Goal: Find specific page/section: Find specific page/section

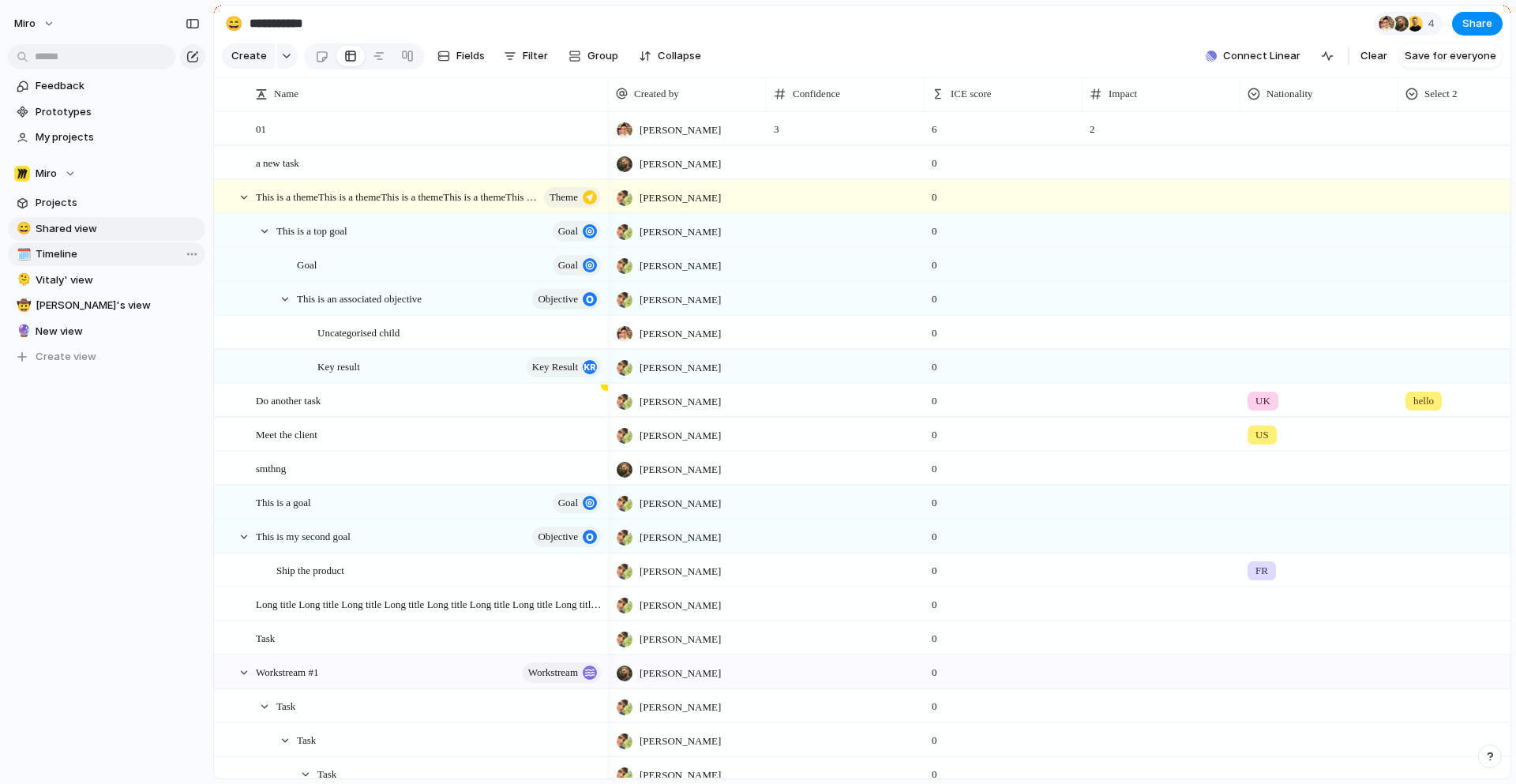
click at [65, 258] on span "Timeline" at bounding box center [118, 254] width 164 height 16
type input "********"
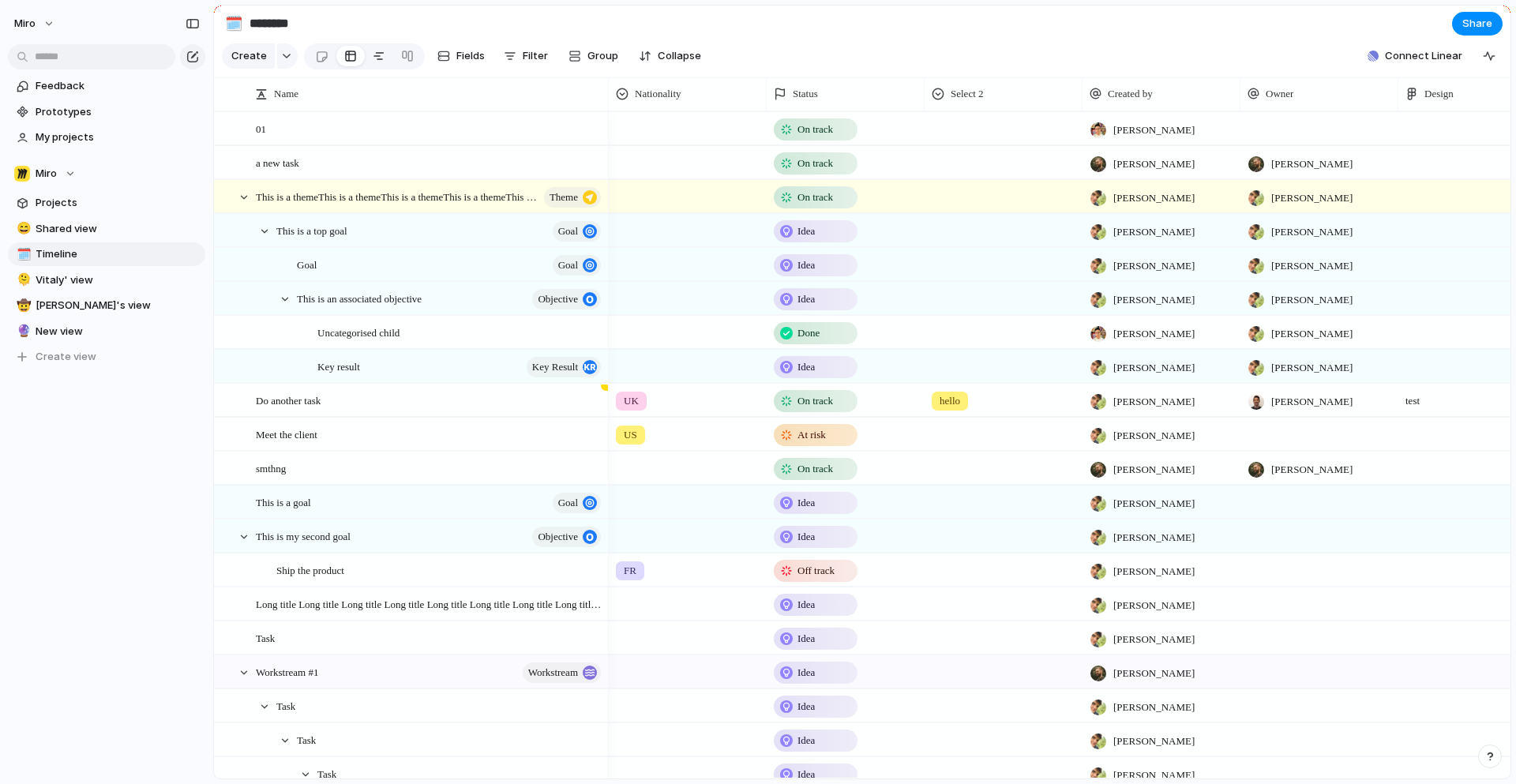
click at [373, 53] on div at bounding box center [379, 56] width 12 height 25
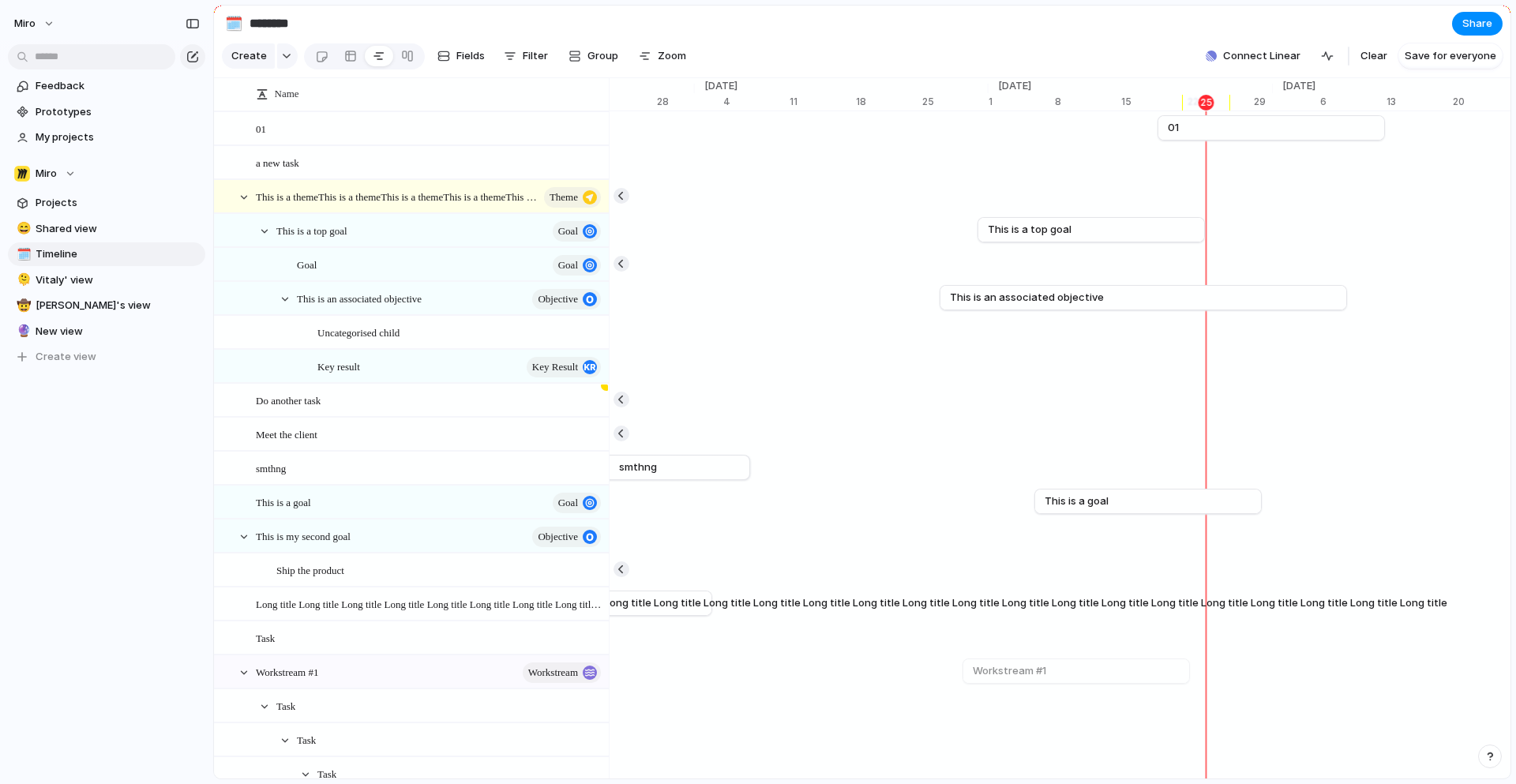
scroll to position [0, 10003]
click at [1123, 225] on link "This is a top goal" at bounding box center [1092, 229] width 207 height 24
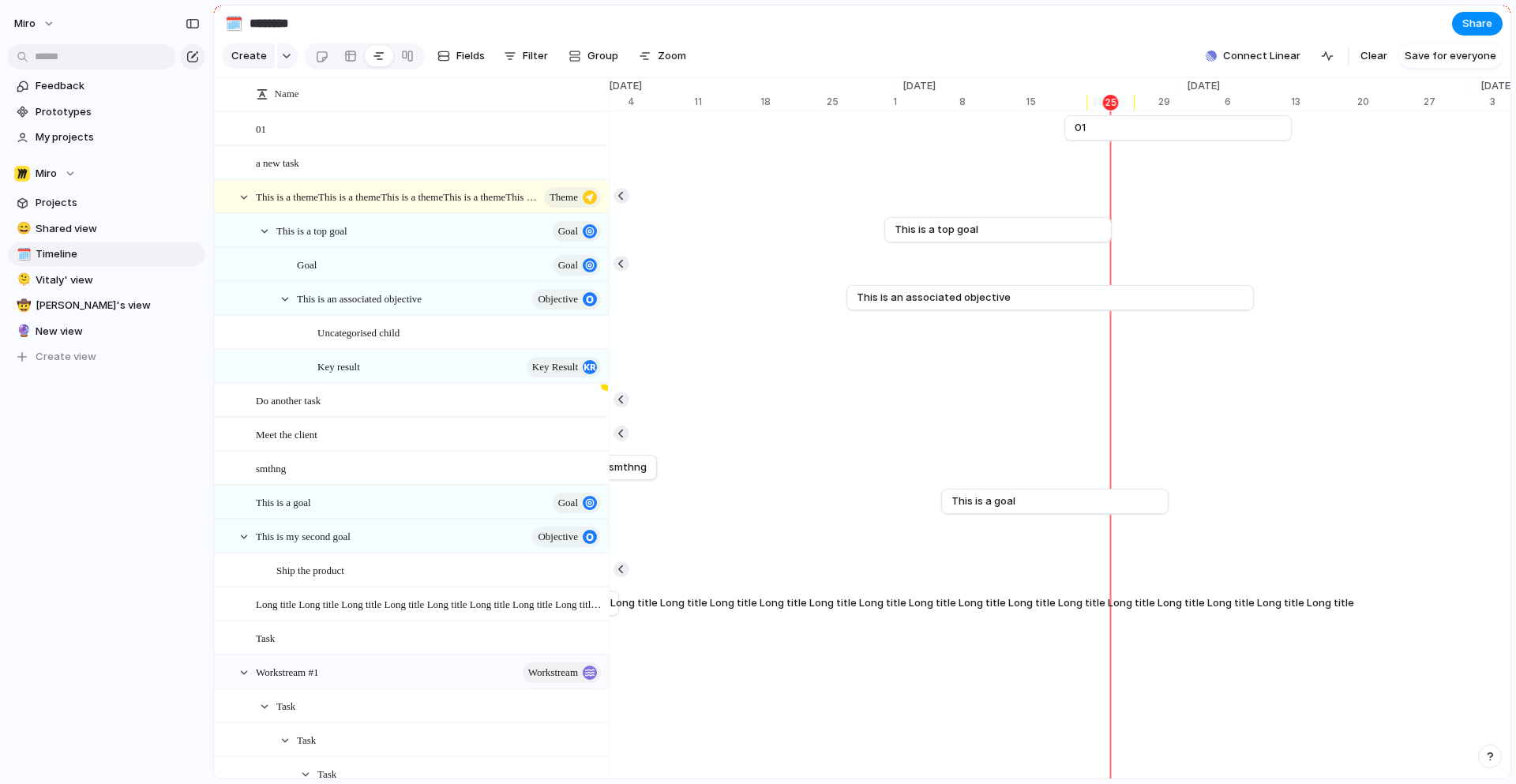
scroll to position [0, 10099]
drag, startPoint x: 1050, startPoint y: 500, endPoint x: 941, endPoint y: 499, distance: 109.0
click at [941, 499] on link "This is a goal" at bounding box center [946, 500] width 207 height 24
drag, startPoint x: 948, startPoint y: 502, endPoint x: 900, endPoint y: 502, distance: 48.0
click at [900, 502] on link "This is a goal" at bounding box center [892, 500] width 207 height 24
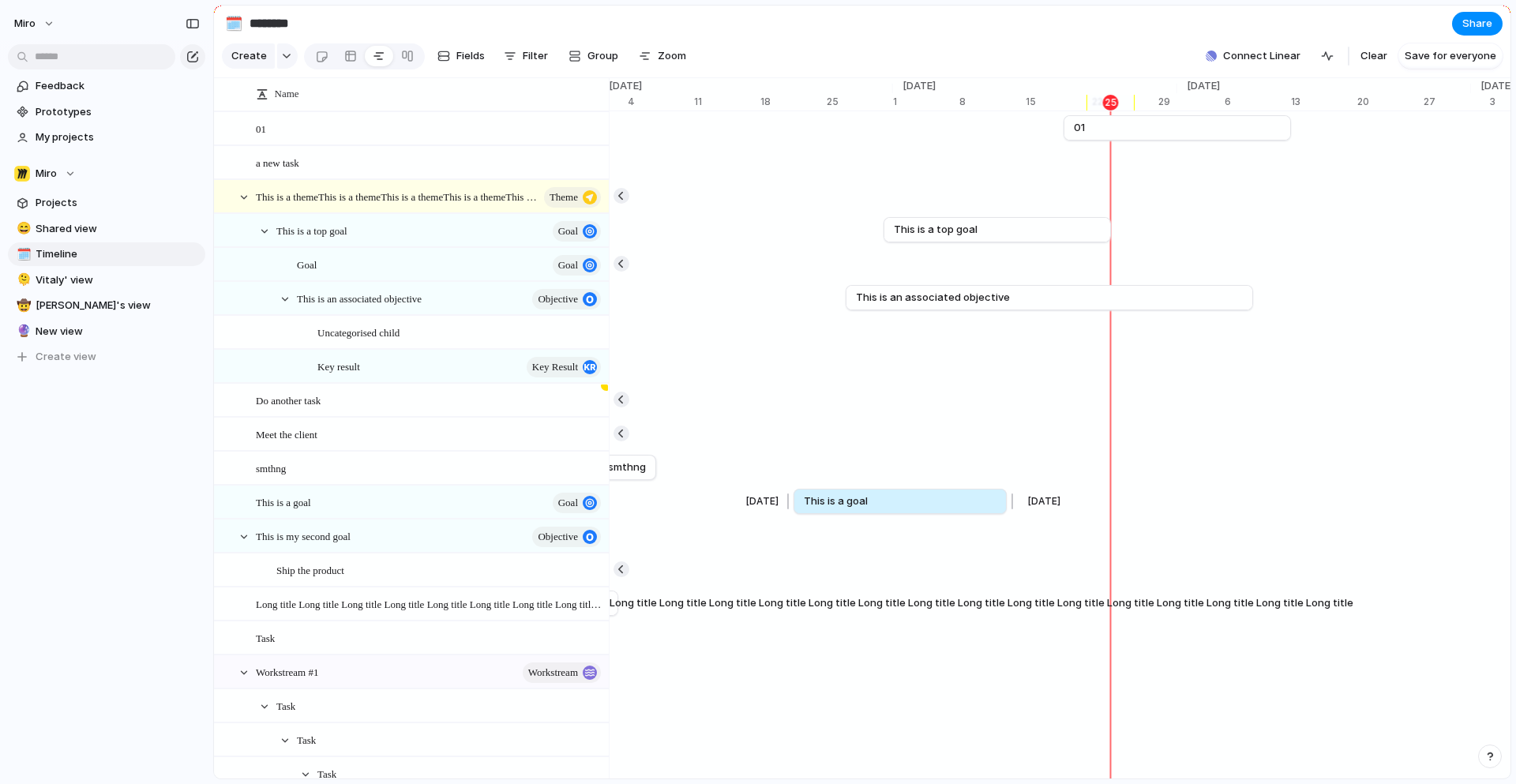
drag, startPoint x: 772, startPoint y: 504, endPoint x: 789, endPoint y: 498, distance: 18.0
click at [789, 498] on div at bounding box center [790, 501] width 19 height 25
click at [1012, 505] on div at bounding box center [1011, 501] width 19 height 25
drag, startPoint x: 969, startPoint y: 505, endPoint x: 925, endPoint y: 506, distance: 44.0
click at [925, 506] on link "This is a goal" at bounding box center [853, 500] width 197 height 24
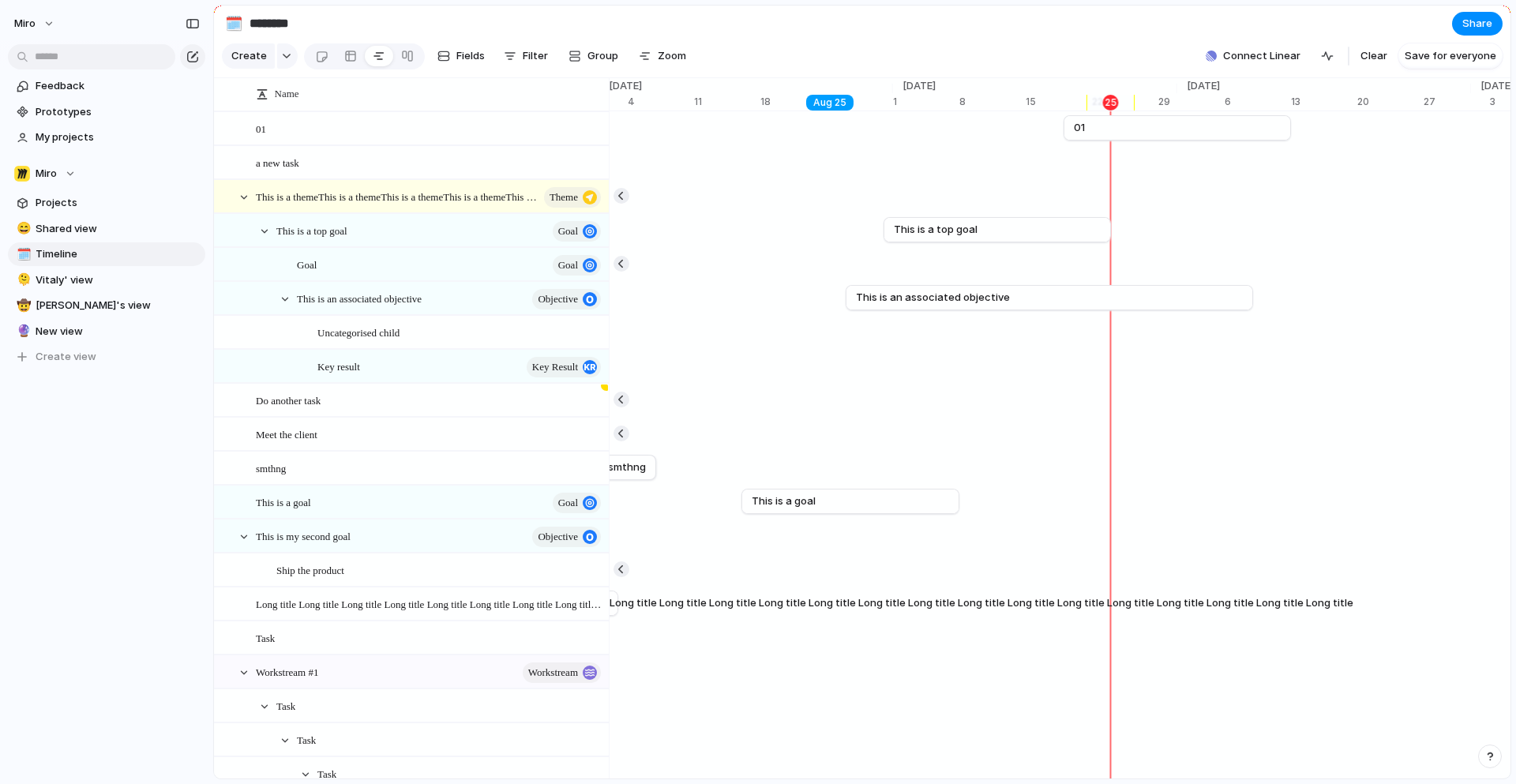
click at [833, 97] on div "[DATE]" at bounding box center [830, 102] width 47 height 16
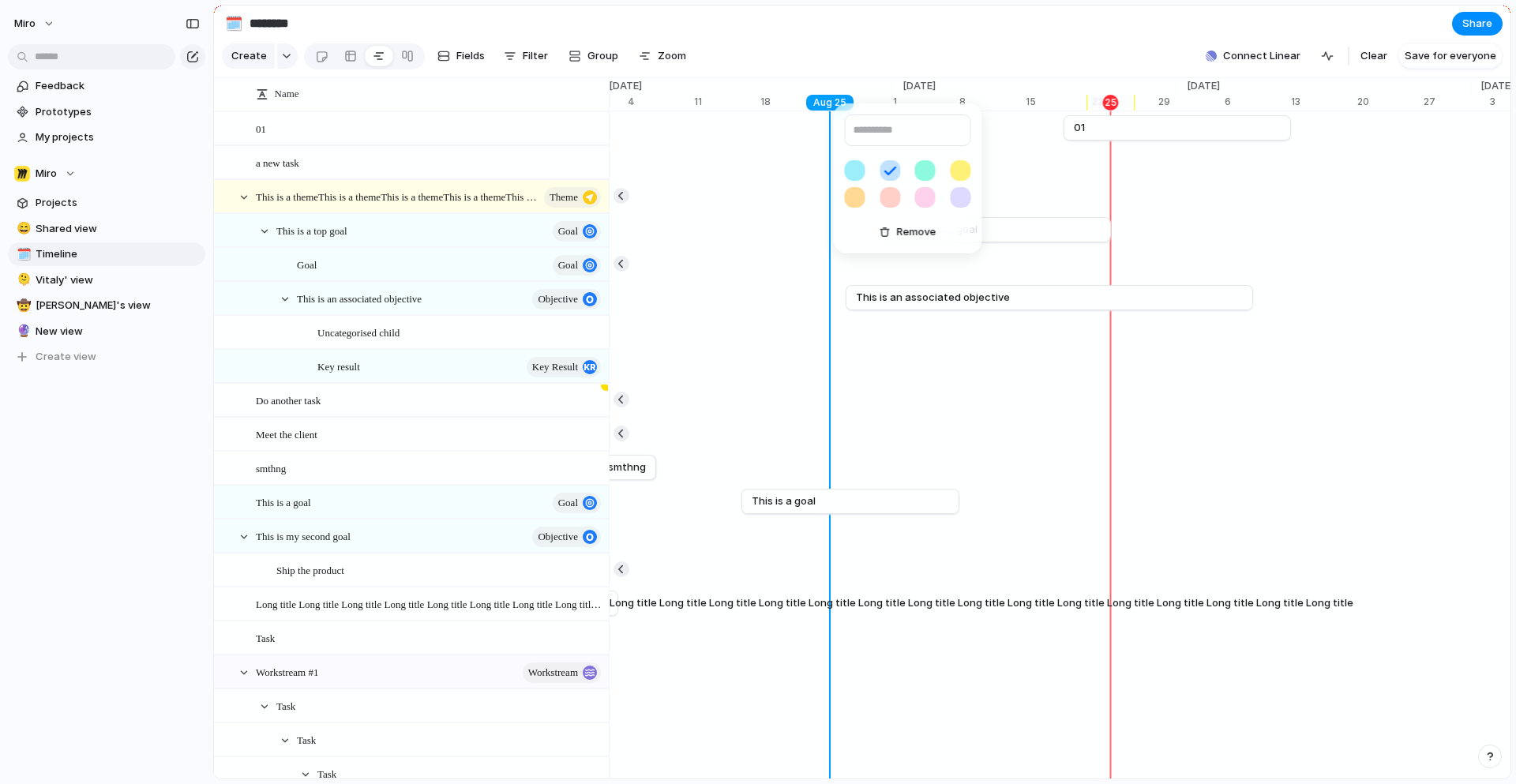
click at [798, 172] on div "Remove" at bounding box center [758, 392] width 1516 height 784
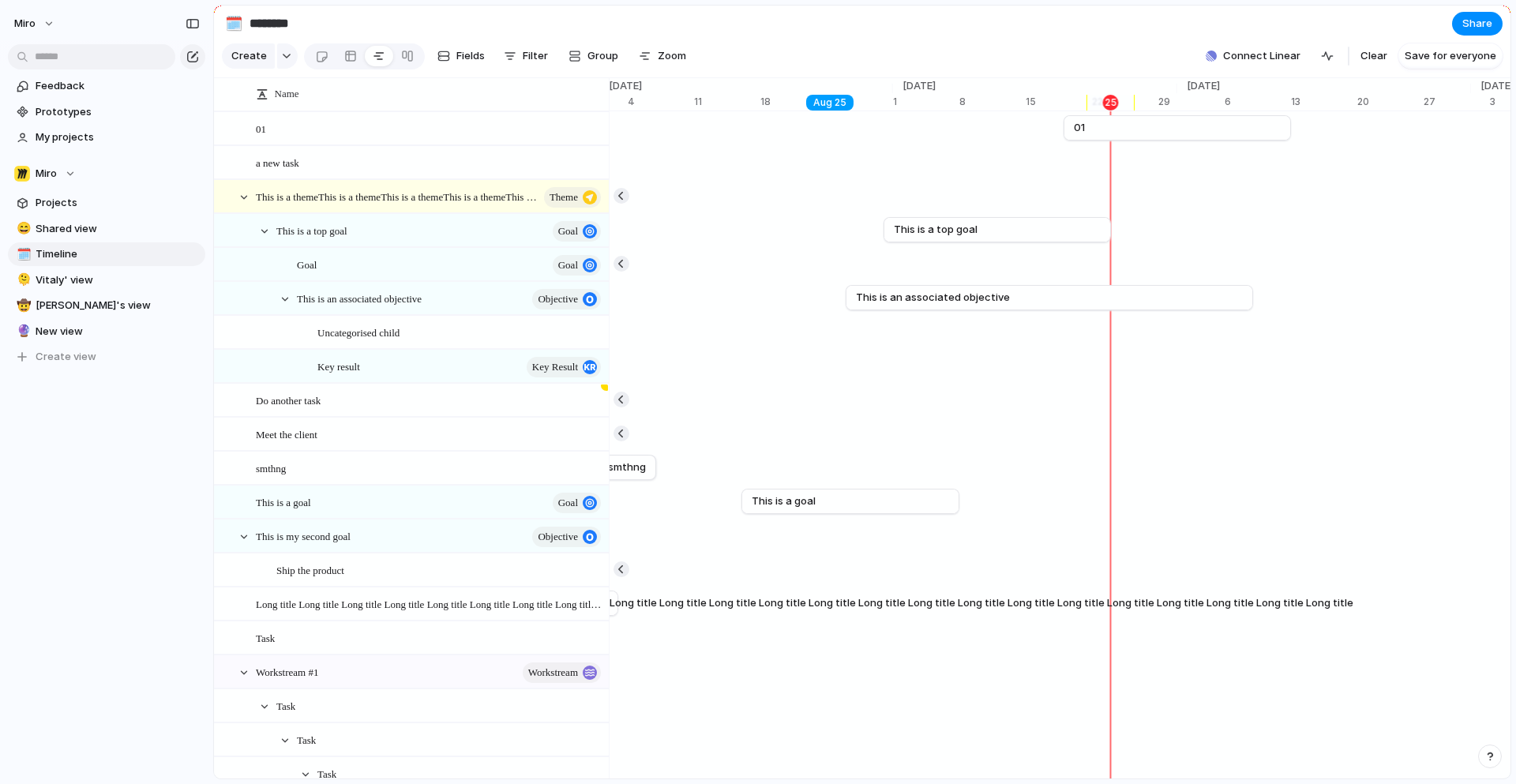
click at [834, 98] on div "[DATE]" at bounding box center [830, 102] width 47 height 16
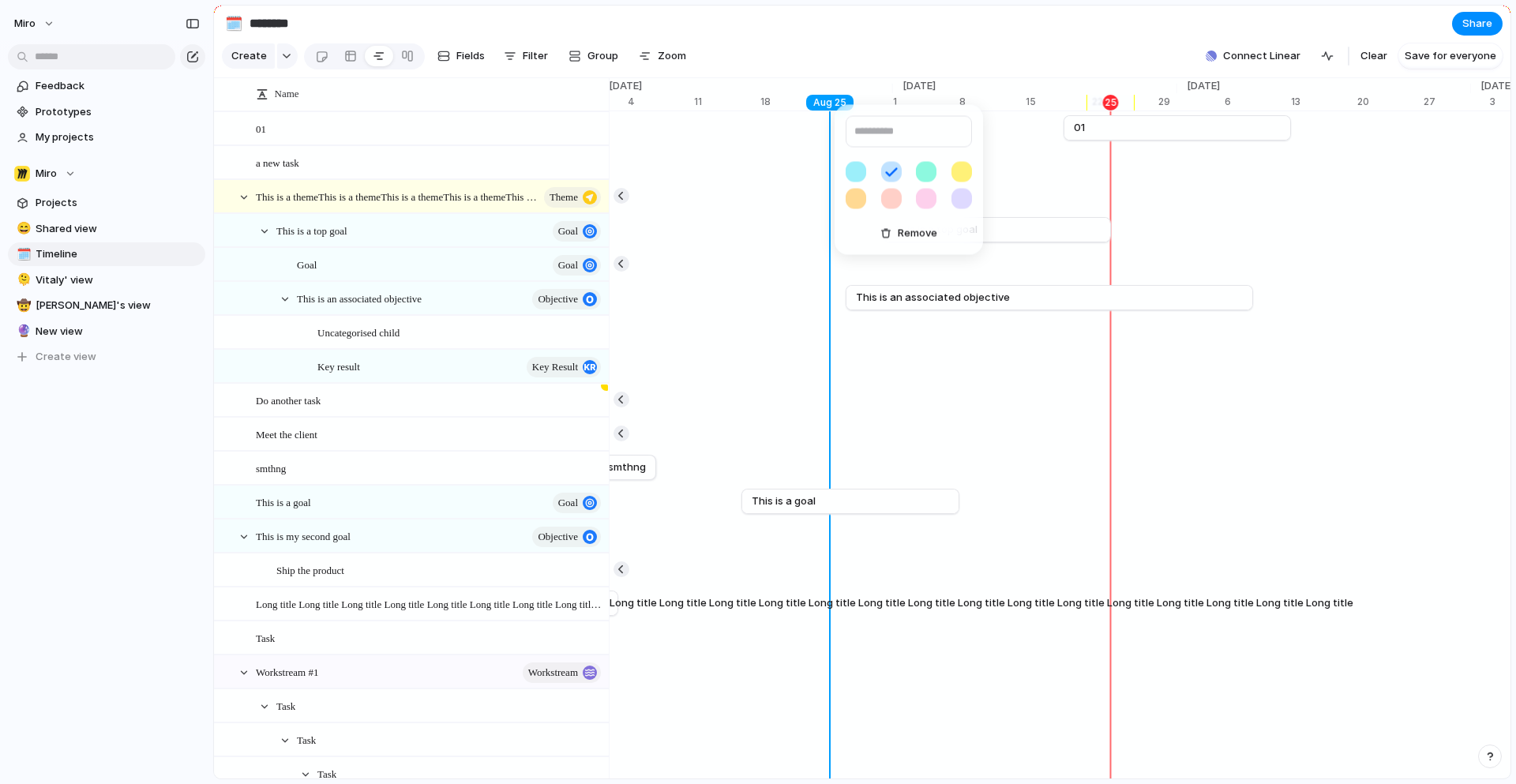
click at [857, 169] on button "button" at bounding box center [856, 172] width 21 height 21
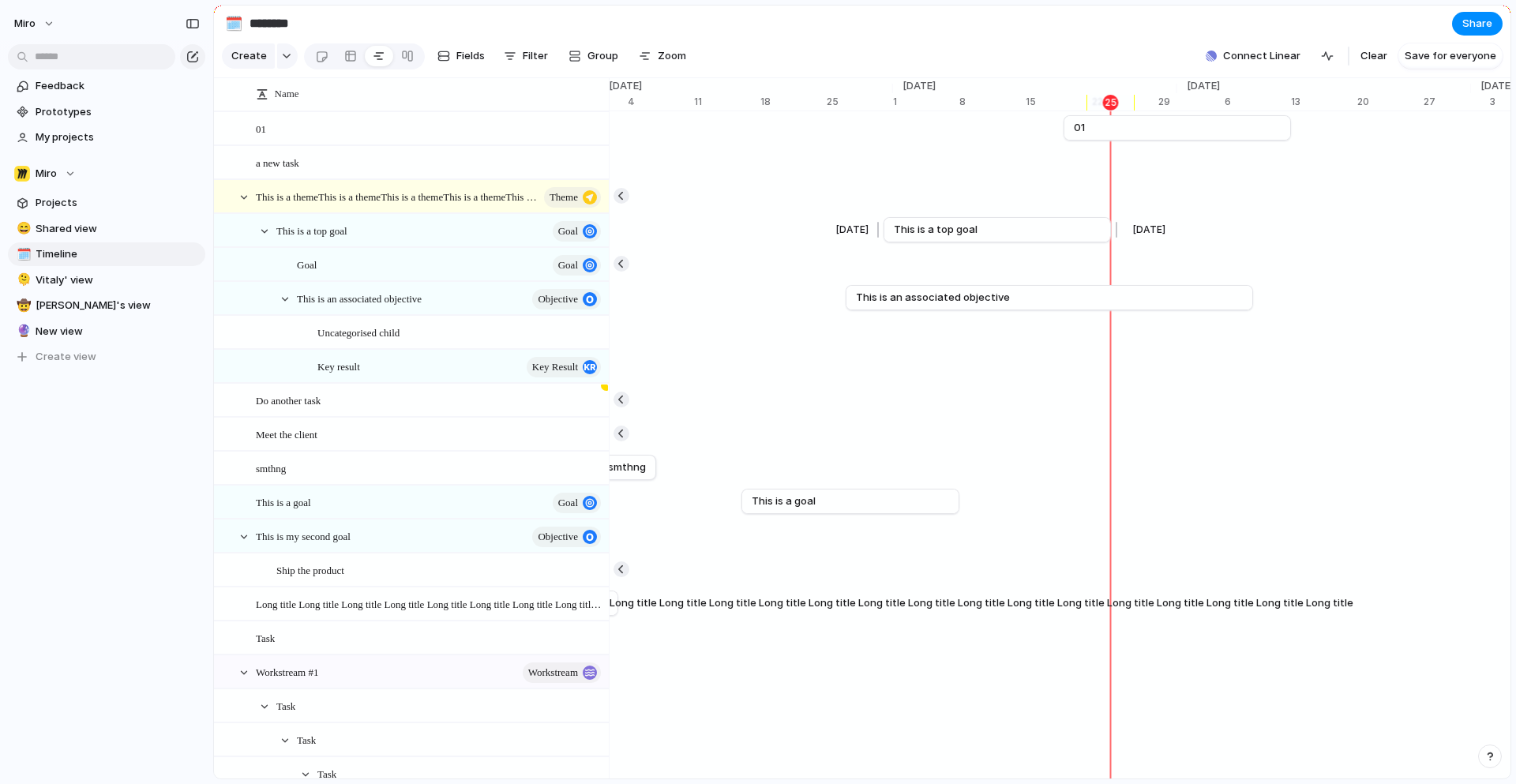
click at [955, 234] on span "This is a top goal" at bounding box center [935, 230] width 84 height 16
click at [914, 227] on span "This is a top goal" at bounding box center [936, 230] width 84 height 16
click at [418, 228] on div "This is a top goal goal" at bounding box center [439, 230] width 327 height 32
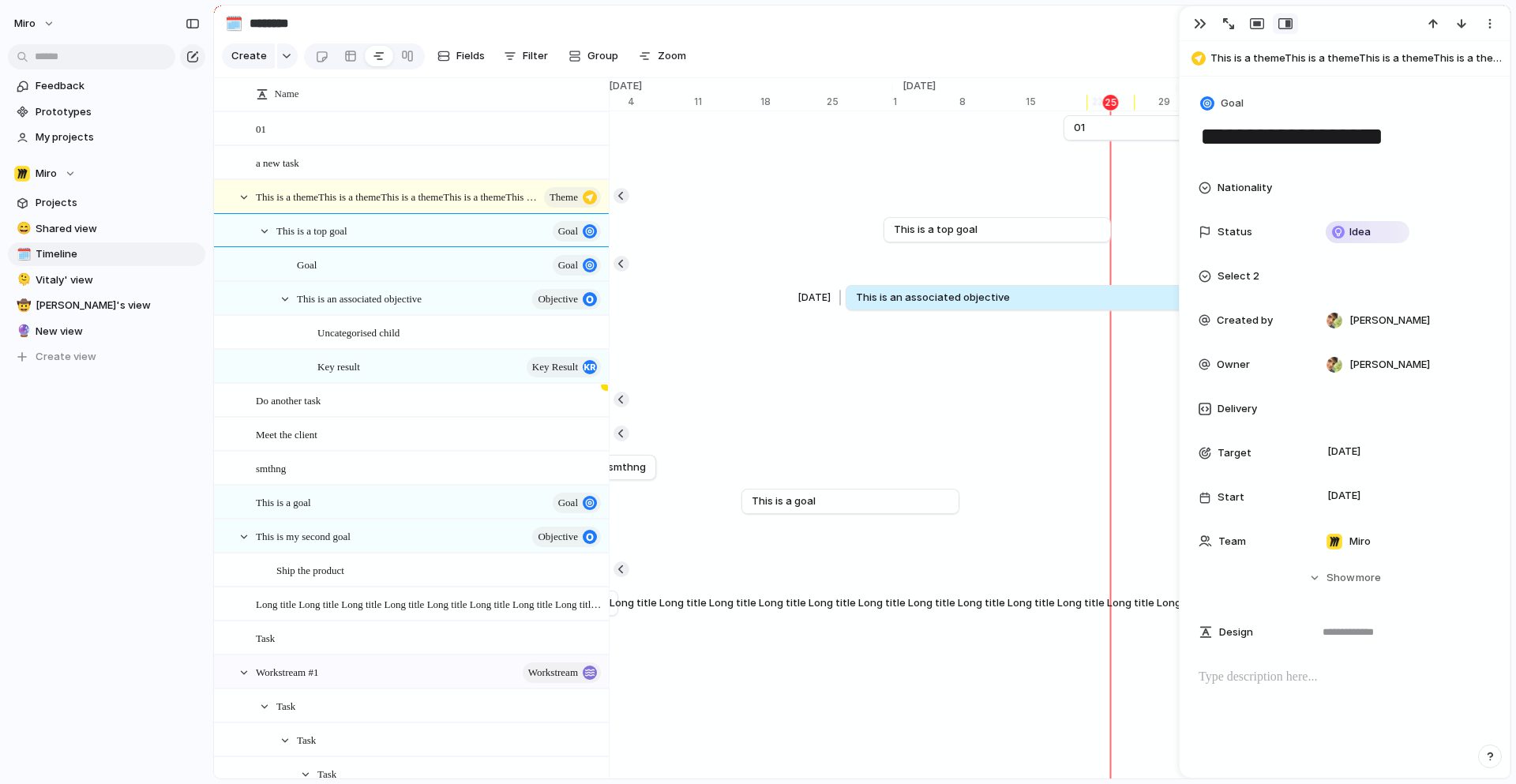
click at [932, 303] on span "This is an associated objective" at bounding box center [933, 298] width 154 height 16
click at [954, 231] on span "This is a top goal" at bounding box center [935, 230] width 84 height 16
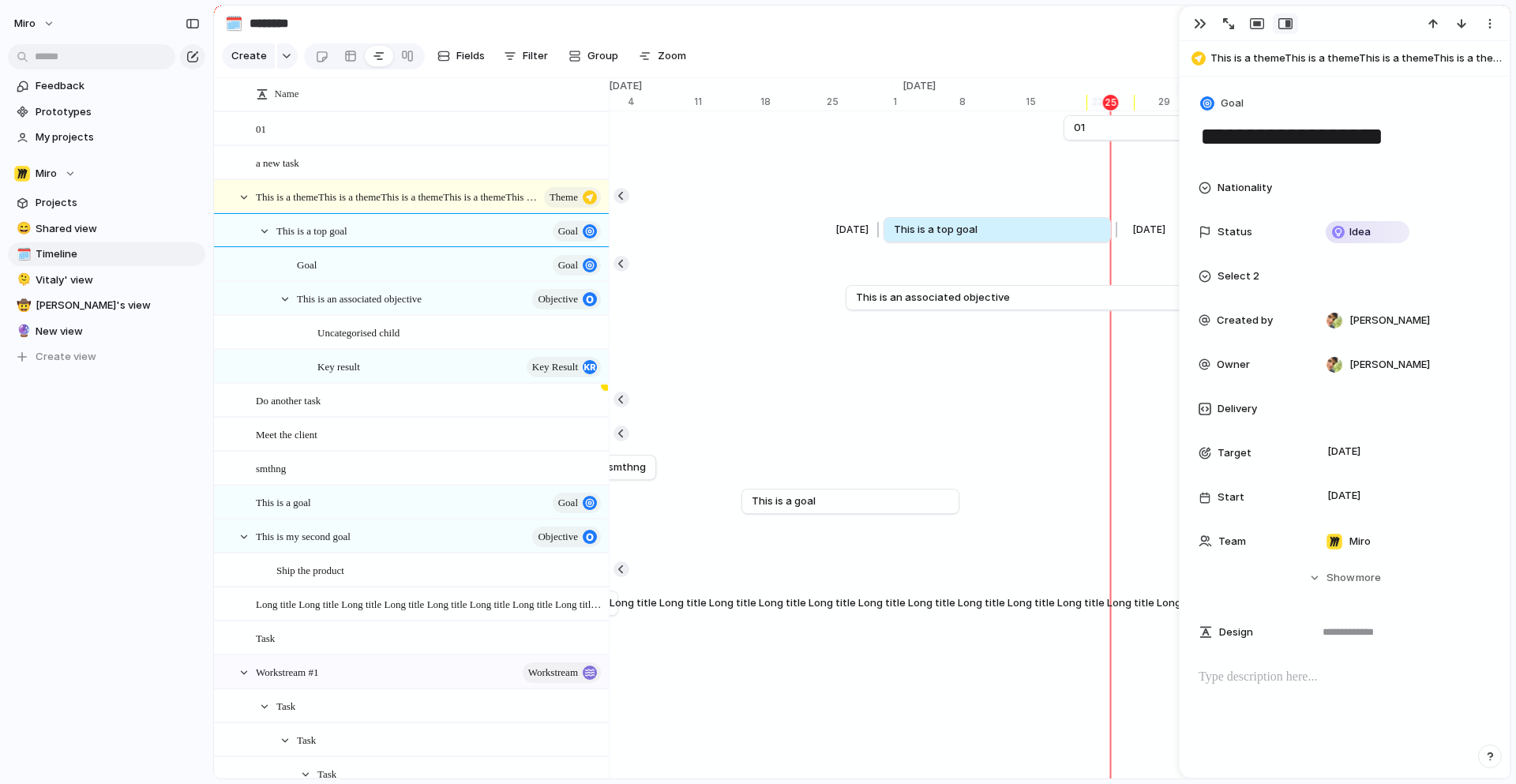
click at [954, 231] on span "This is a top goal" at bounding box center [935, 230] width 84 height 16
drag, startPoint x: 936, startPoint y: 222, endPoint x: 915, endPoint y: 234, distance: 24.2
click at [920, 234] on span "This is a top goal" at bounding box center [920, 230] width 84 height 16
click at [431, 268] on div "Goal goal" at bounding box center [450, 265] width 307 height 32
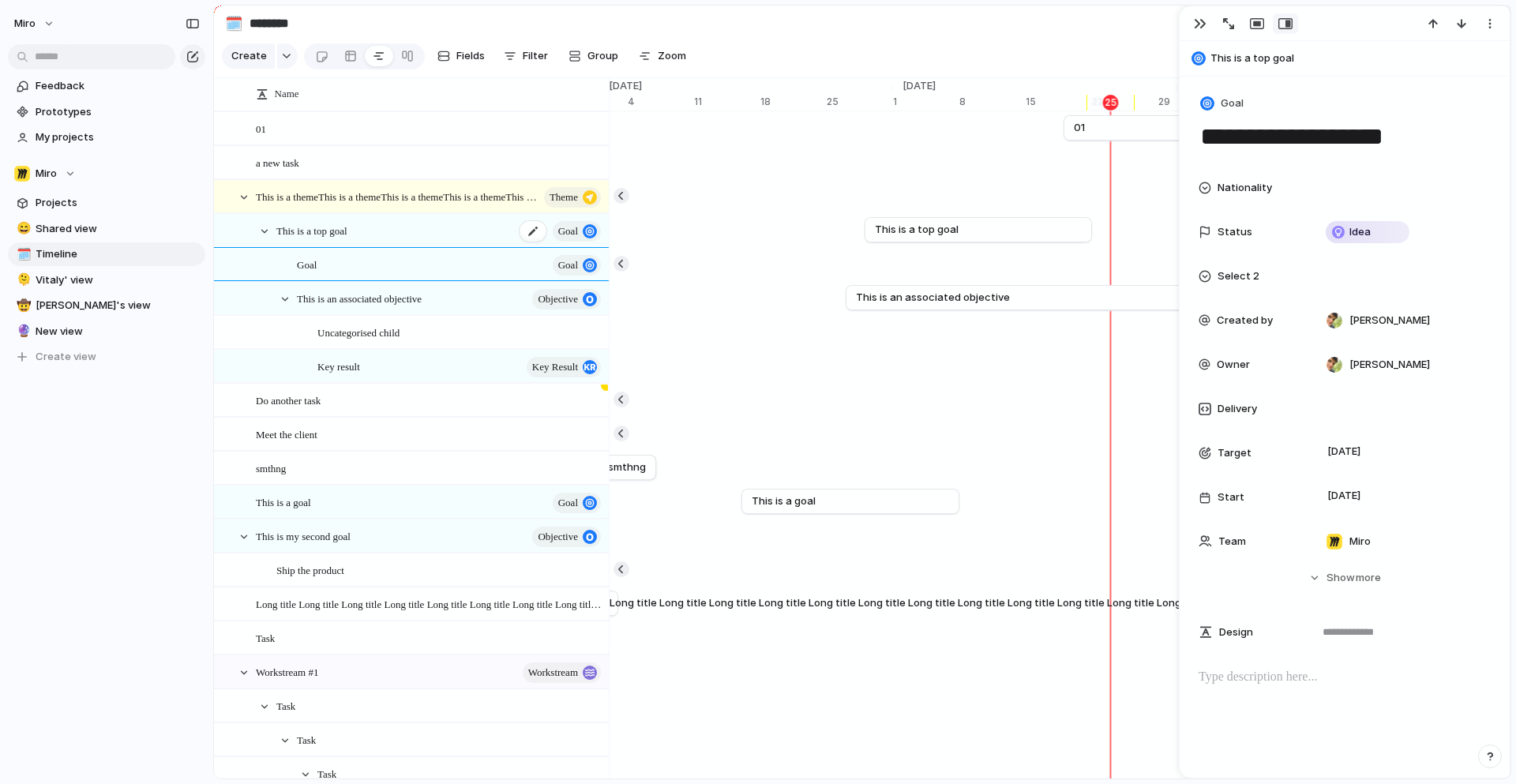
click at [409, 226] on div "This is a top goal goal" at bounding box center [439, 230] width 327 height 32
click at [413, 293] on span "This is an associated objective" at bounding box center [359, 298] width 125 height 18
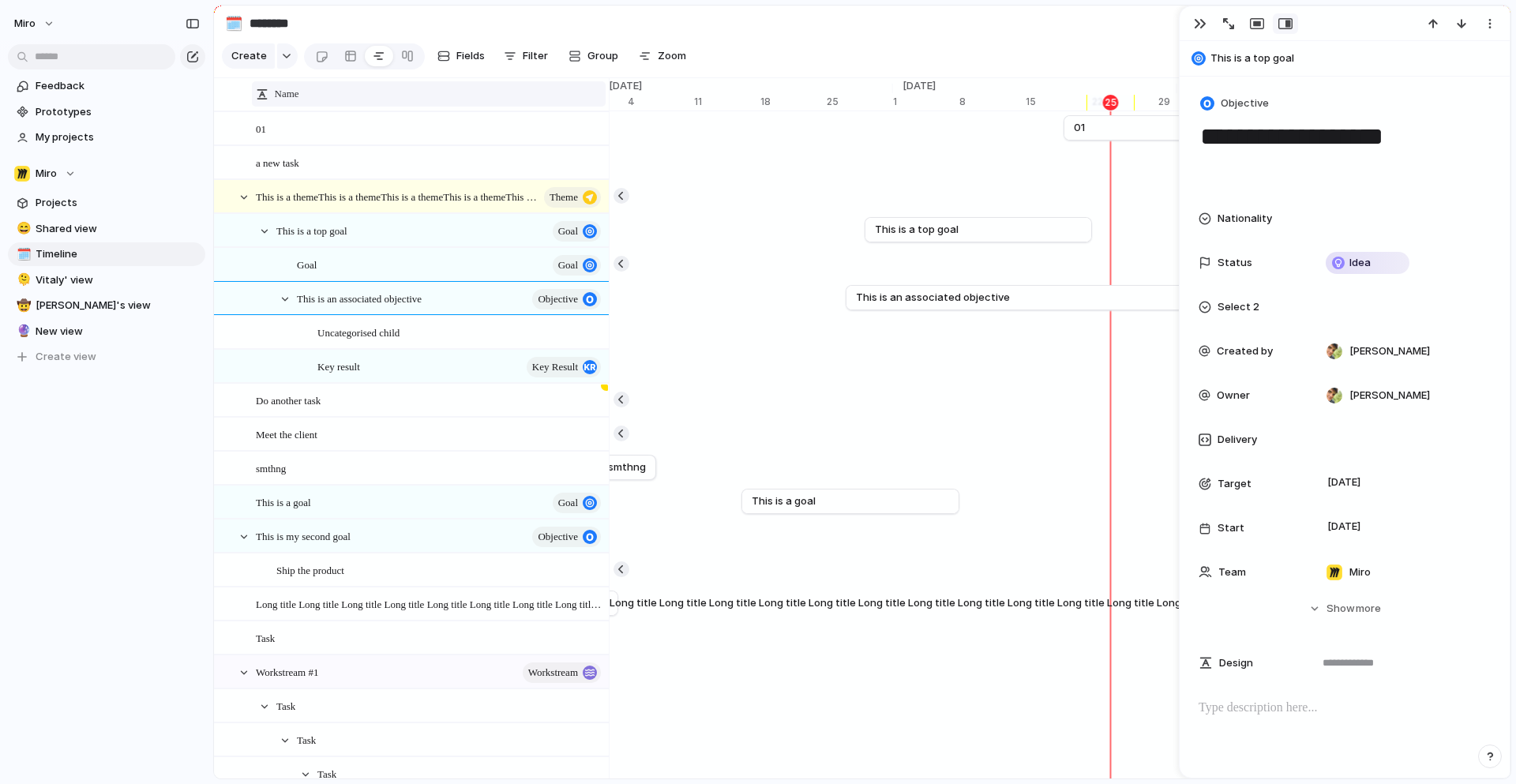
click at [573, 94] on div "Name" at bounding box center [429, 94] width 346 height 16
click at [573, 94] on div "Sort ascending Sort descending" at bounding box center [758, 392] width 1516 height 784
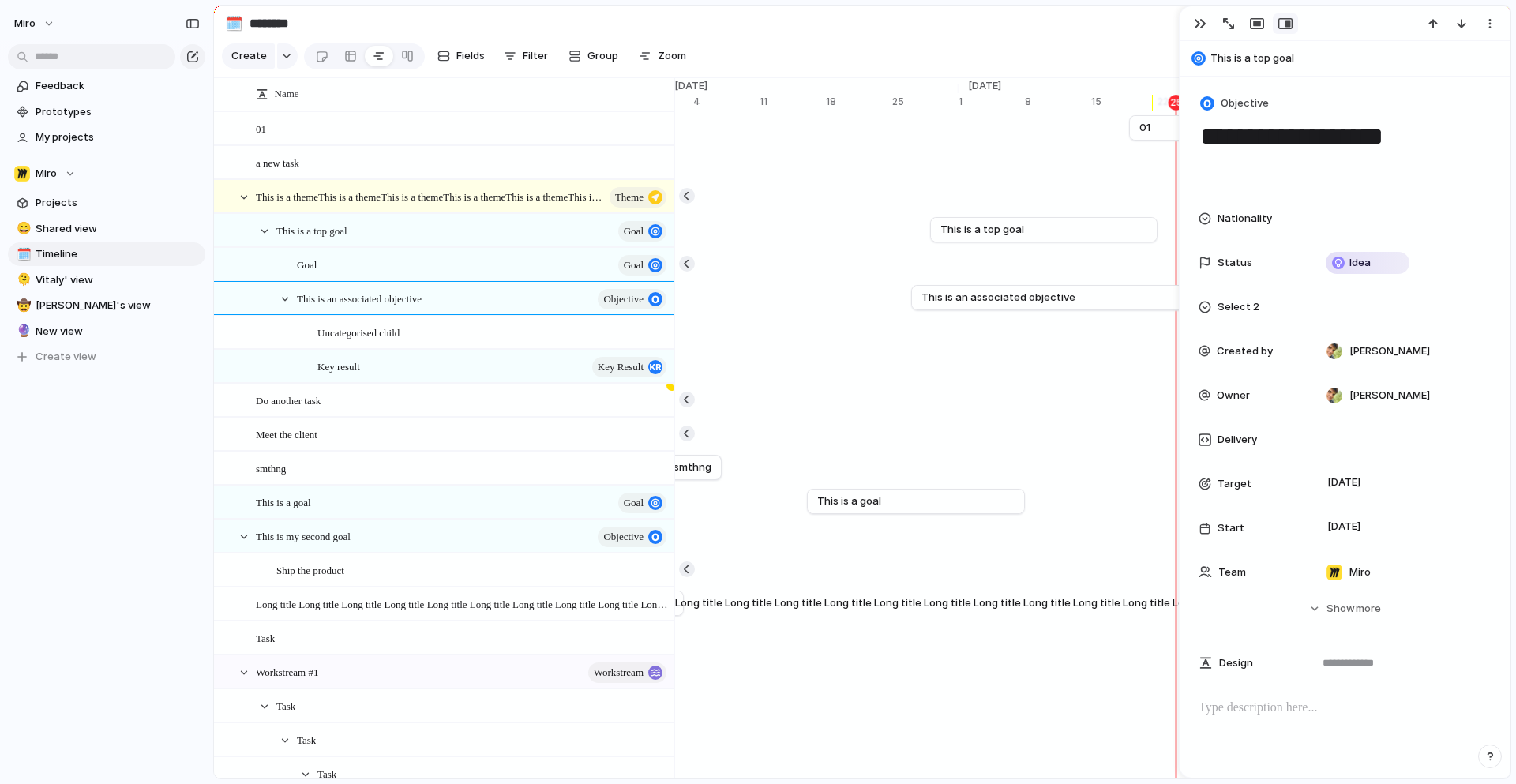
drag, startPoint x: 609, startPoint y: 101, endPoint x: 674, endPoint y: 100, distance: 65.0
click at [674, 100] on div at bounding box center [673, 94] width 8 height 33
click at [1196, 23] on div "button" at bounding box center [1200, 24] width 12 height 12
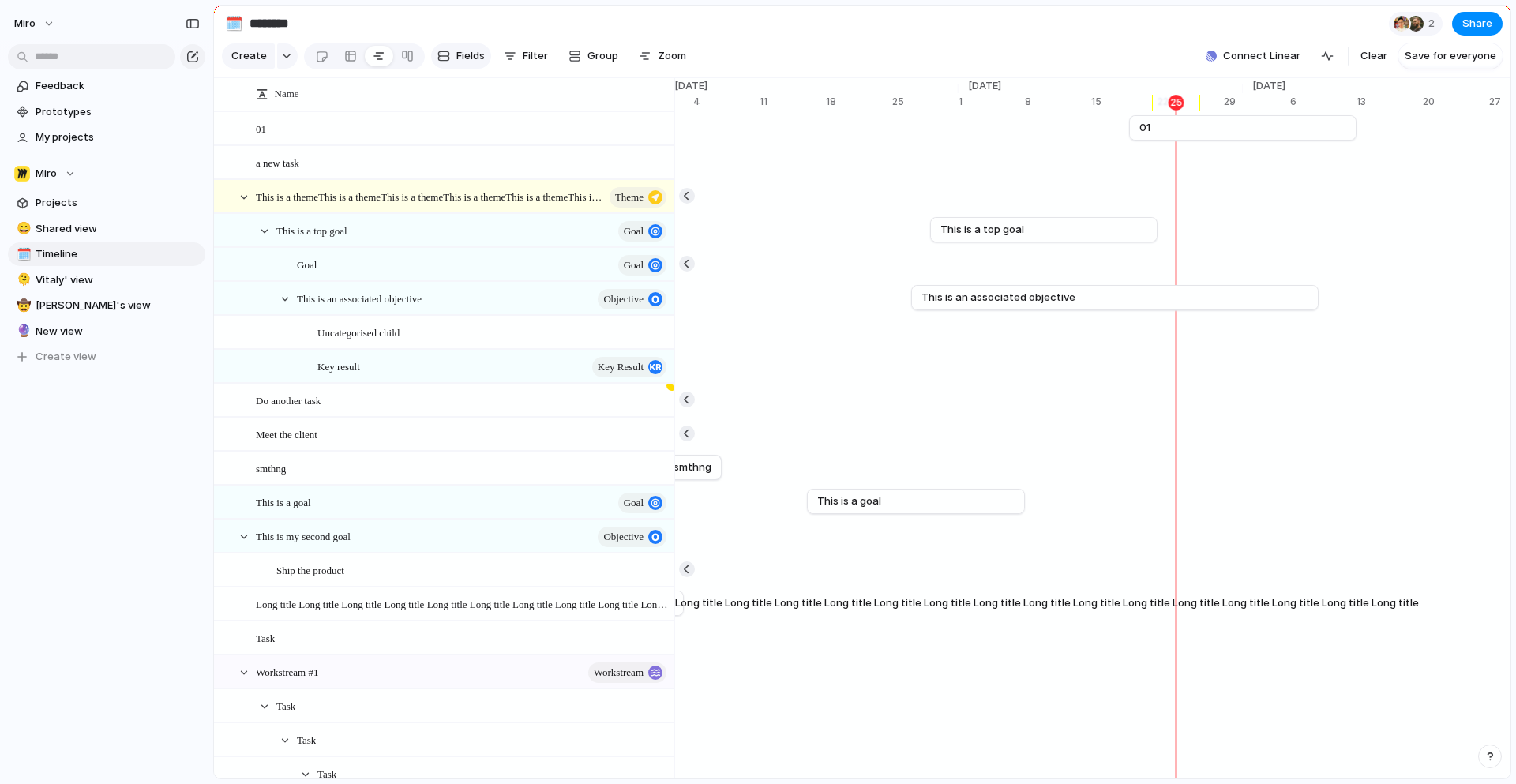
click at [463, 57] on span "Fields" at bounding box center [470, 56] width 29 height 16
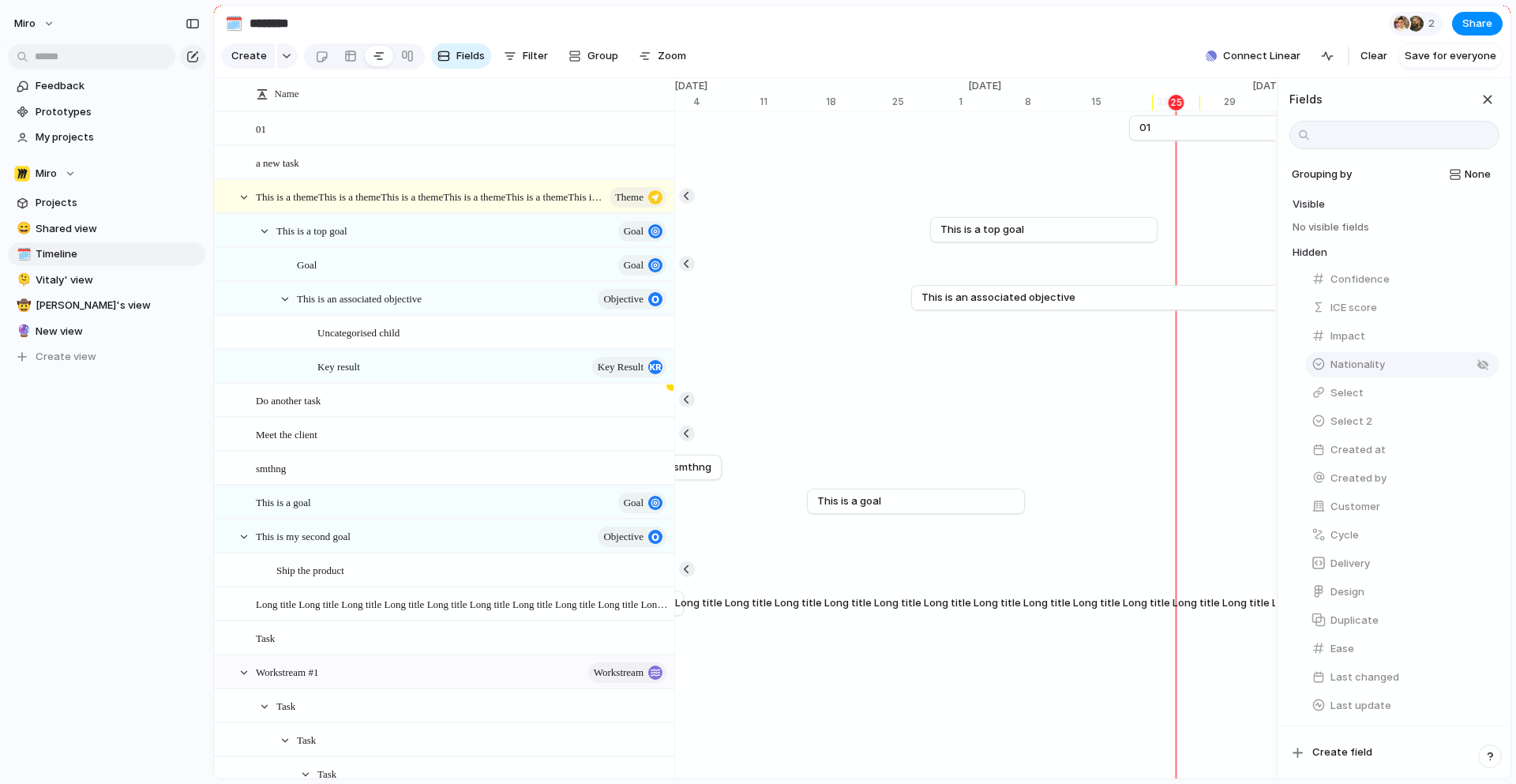
click at [1358, 366] on span "Nationality" at bounding box center [1357, 365] width 54 height 16
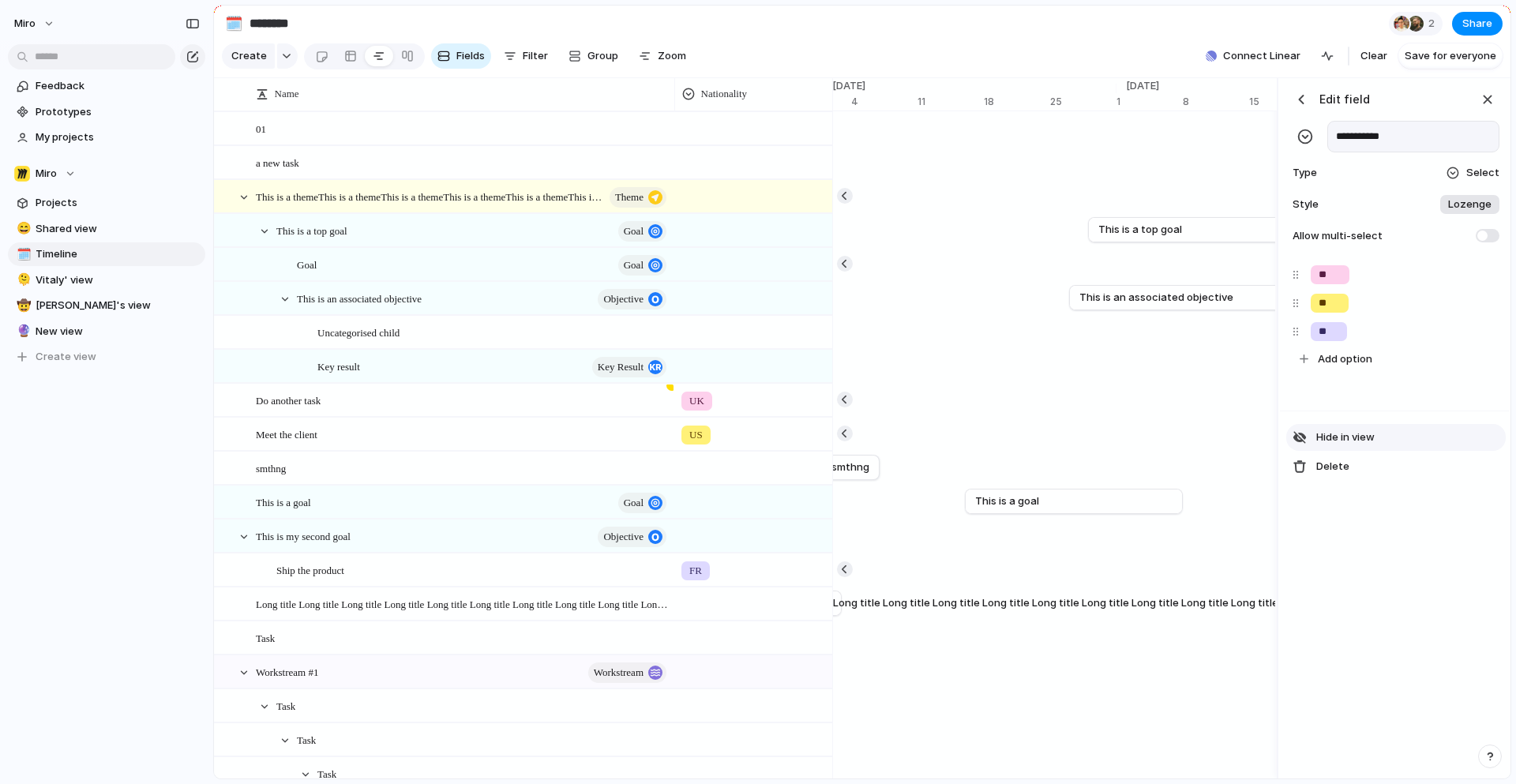
click at [1361, 436] on span "Hide in view" at bounding box center [1345, 437] width 59 height 16
click at [1485, 103] on div "button" at bounding box center [1487, 100] width 17 height 17
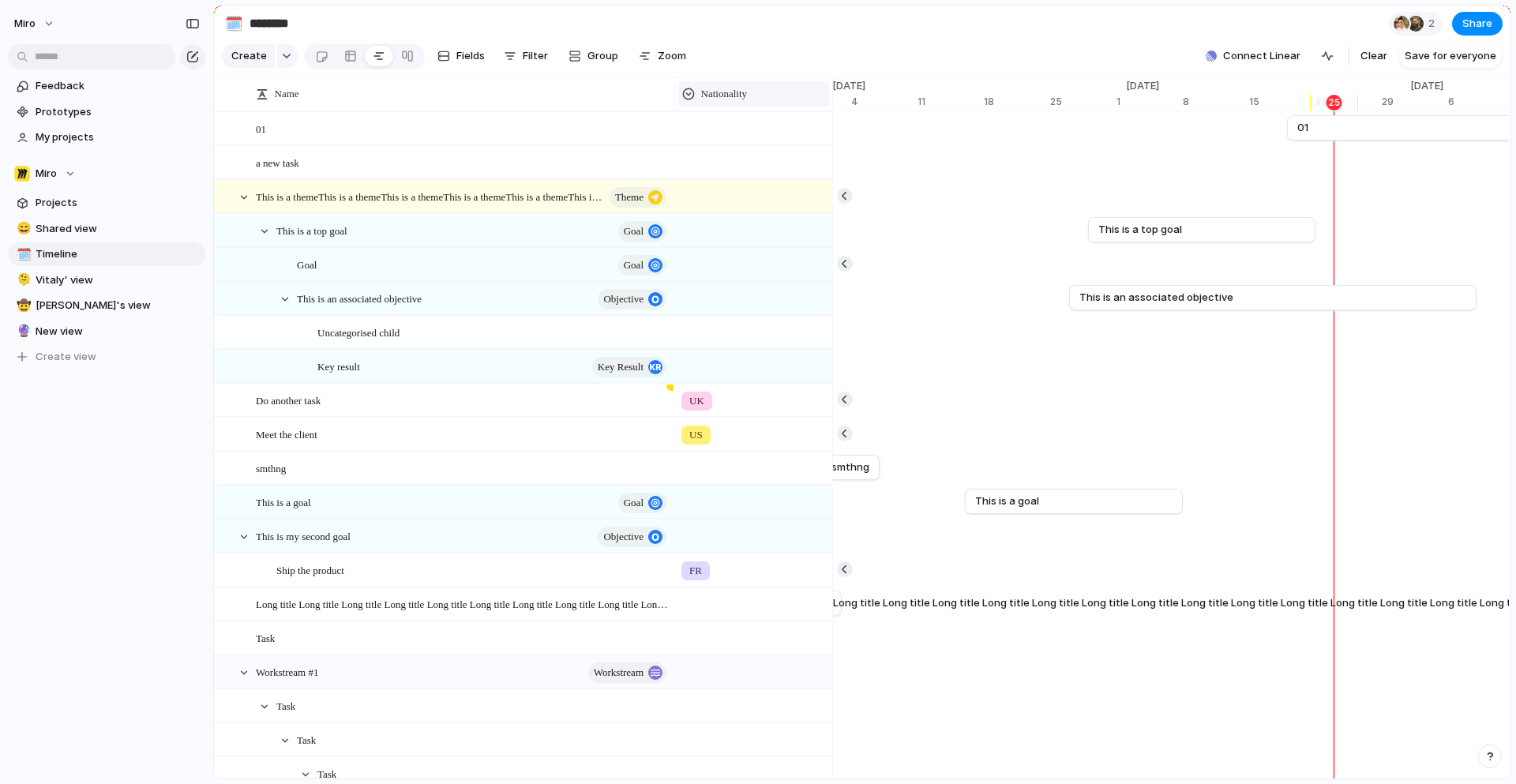
click at [748, 94] on span "Nationality" at bounding box center [724, 94] width 46 height 16
click at [749, 94] on div "Modify Hide Sort ascending Sort descending" at bounding box center [758, 392] width 1516 height 784
click at [478, 194] on span "This is a themeThis is a themeThis is a themeThis is a themeThis is a themeThis…" at bounding box center [414, 196] width 316 height 18
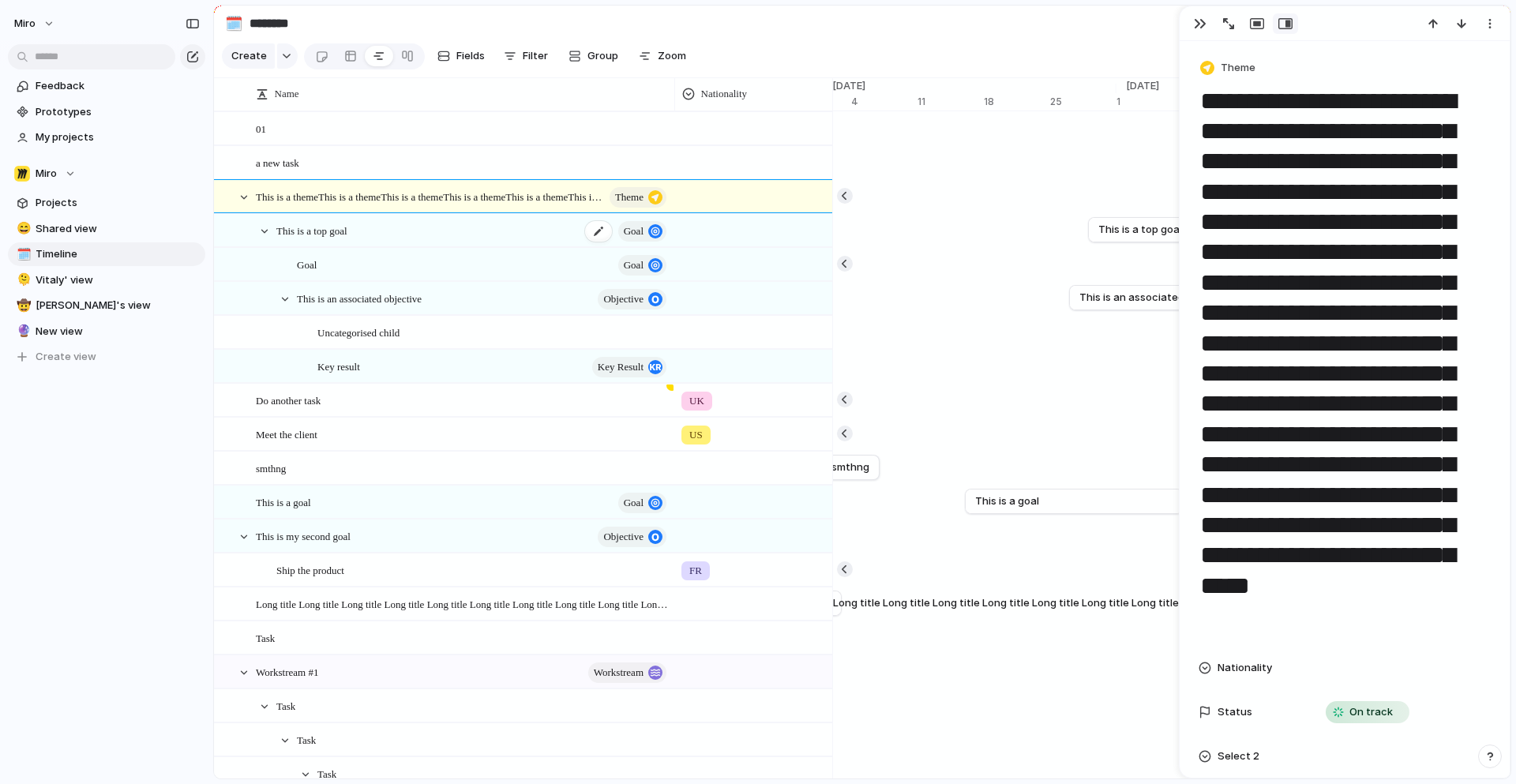
click at [465, 235] on div "This is a top goal goal" at bounding box center [472, 230] width 392 height 32
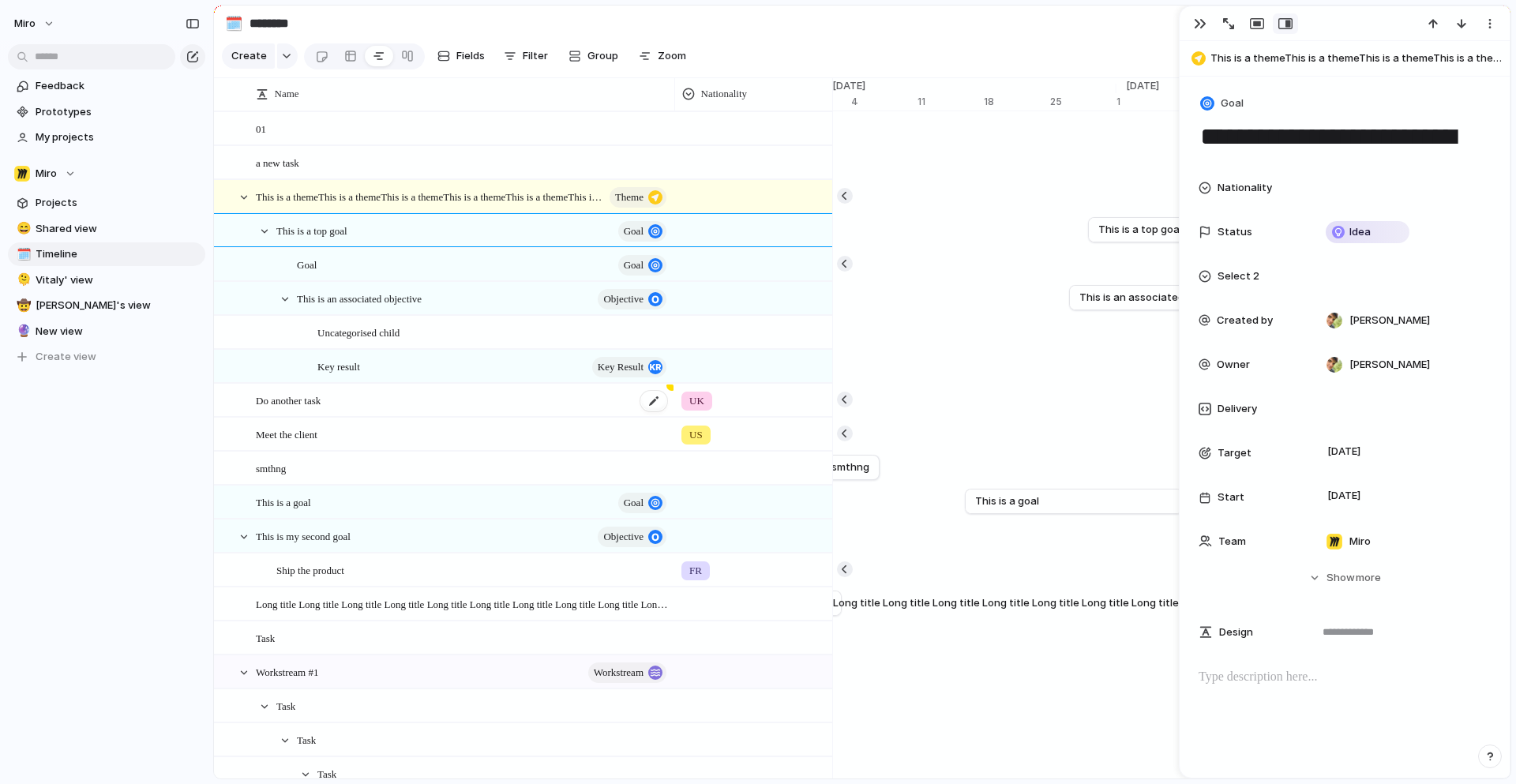
click at [462, 393] on div "Do another task" at bounding box center [462, 400] width 413 height 32
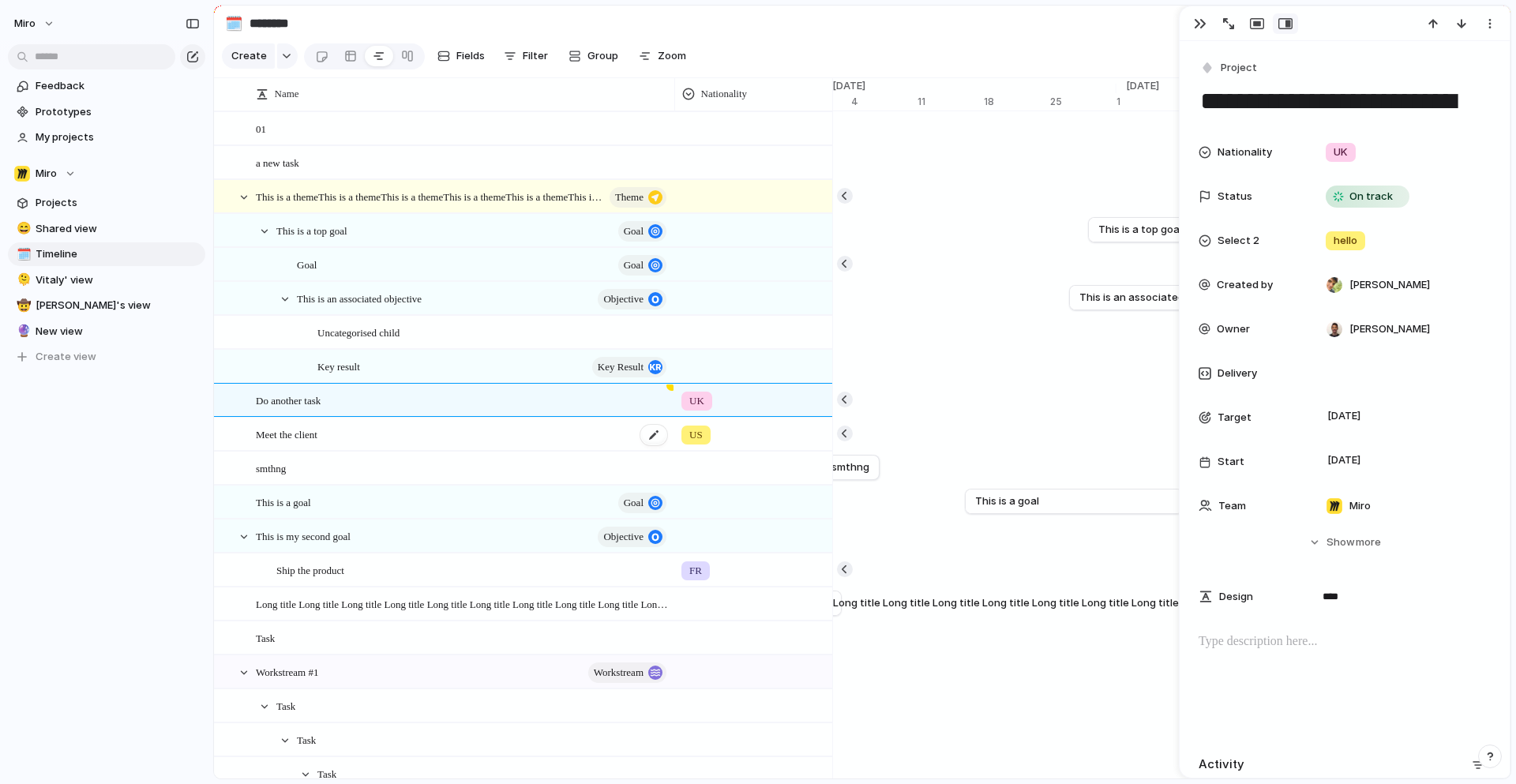
click at [510, 438] on div "Meet the client" at bounding box center [462, 434] width 413 height 32
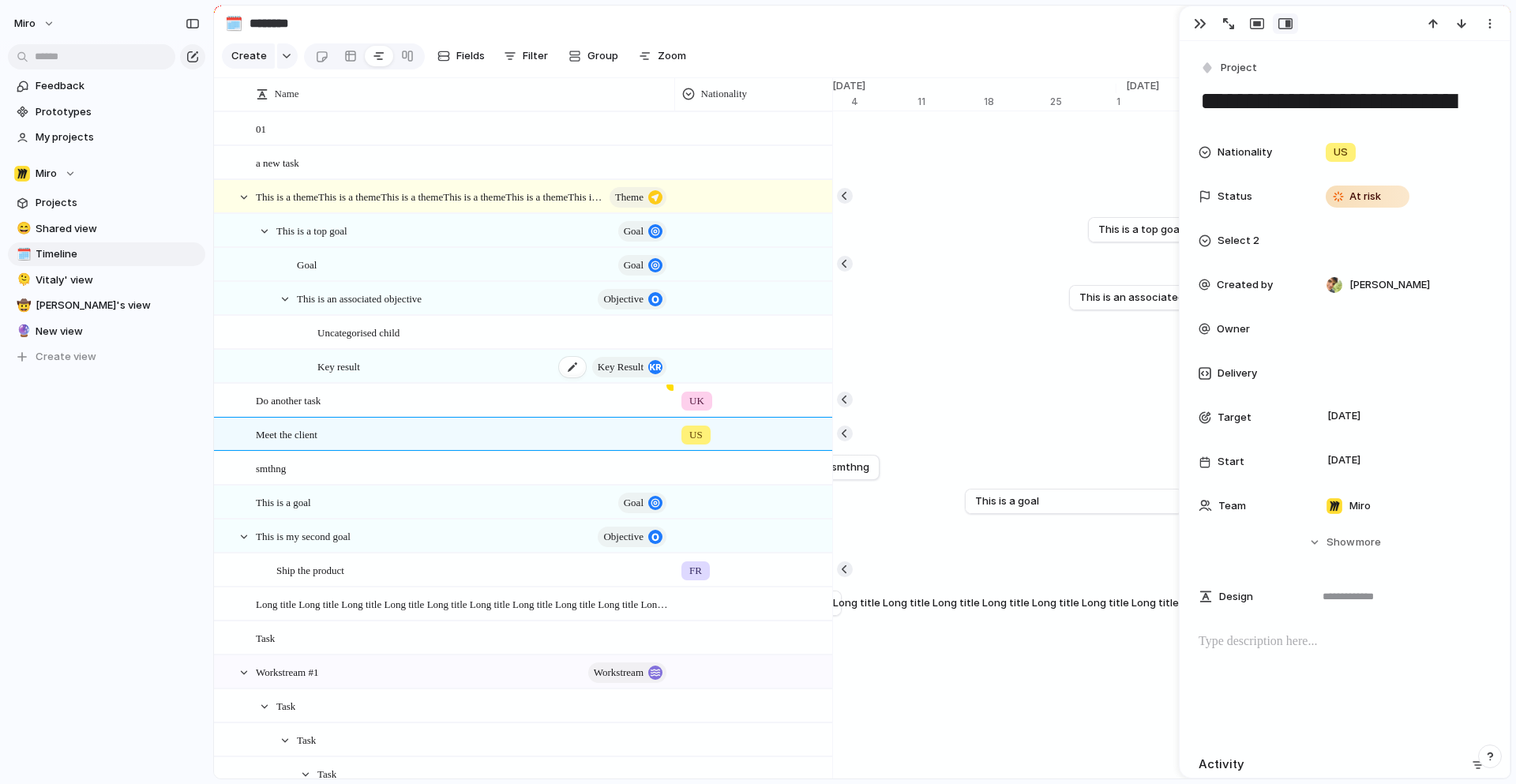
click at [516, 366] on div "Key result key result" at bounding box center [493, 366] width 351 height 32
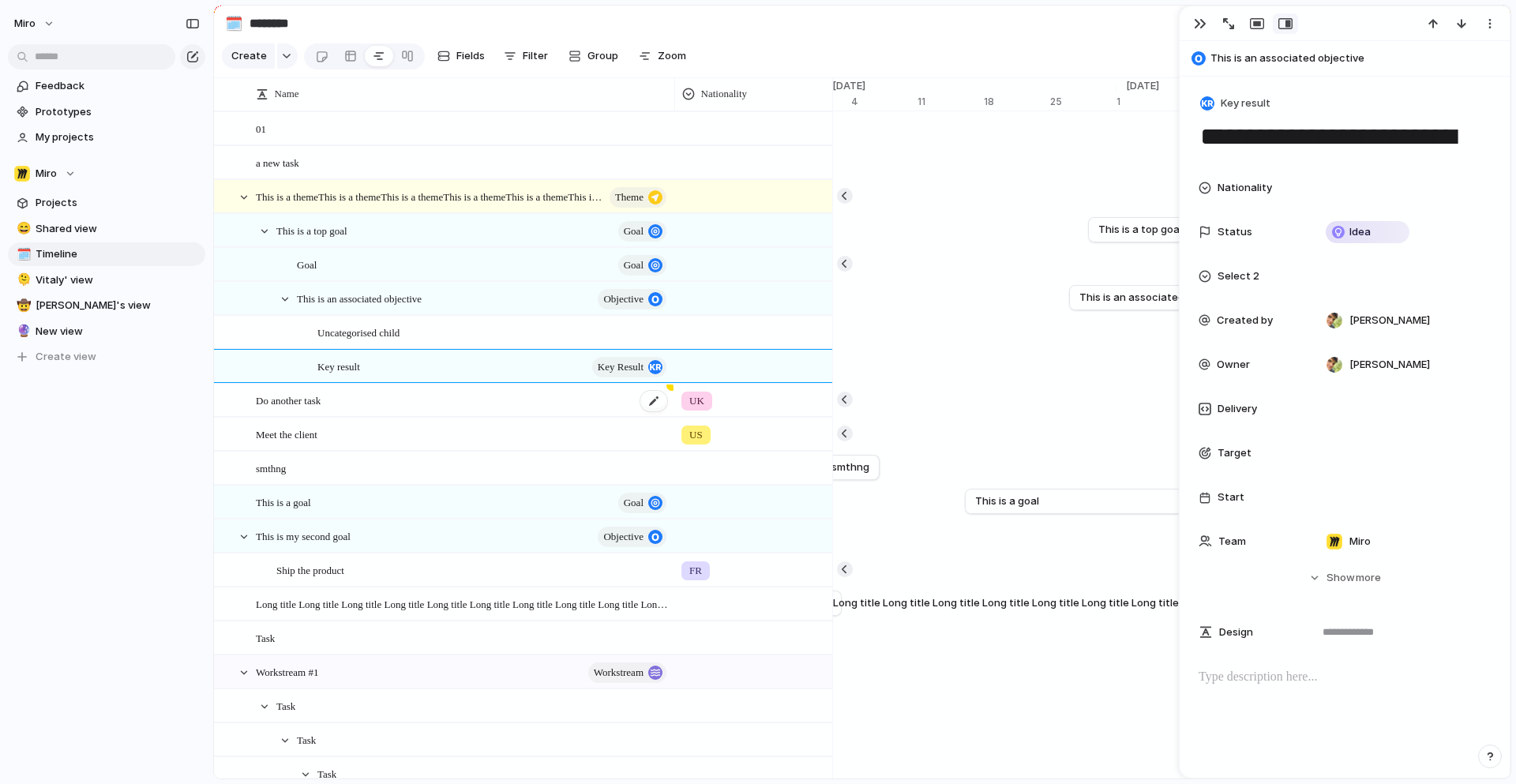
click at [473, 398] on div "Do another task" at bounding box center [462, 400] width 413 height 32
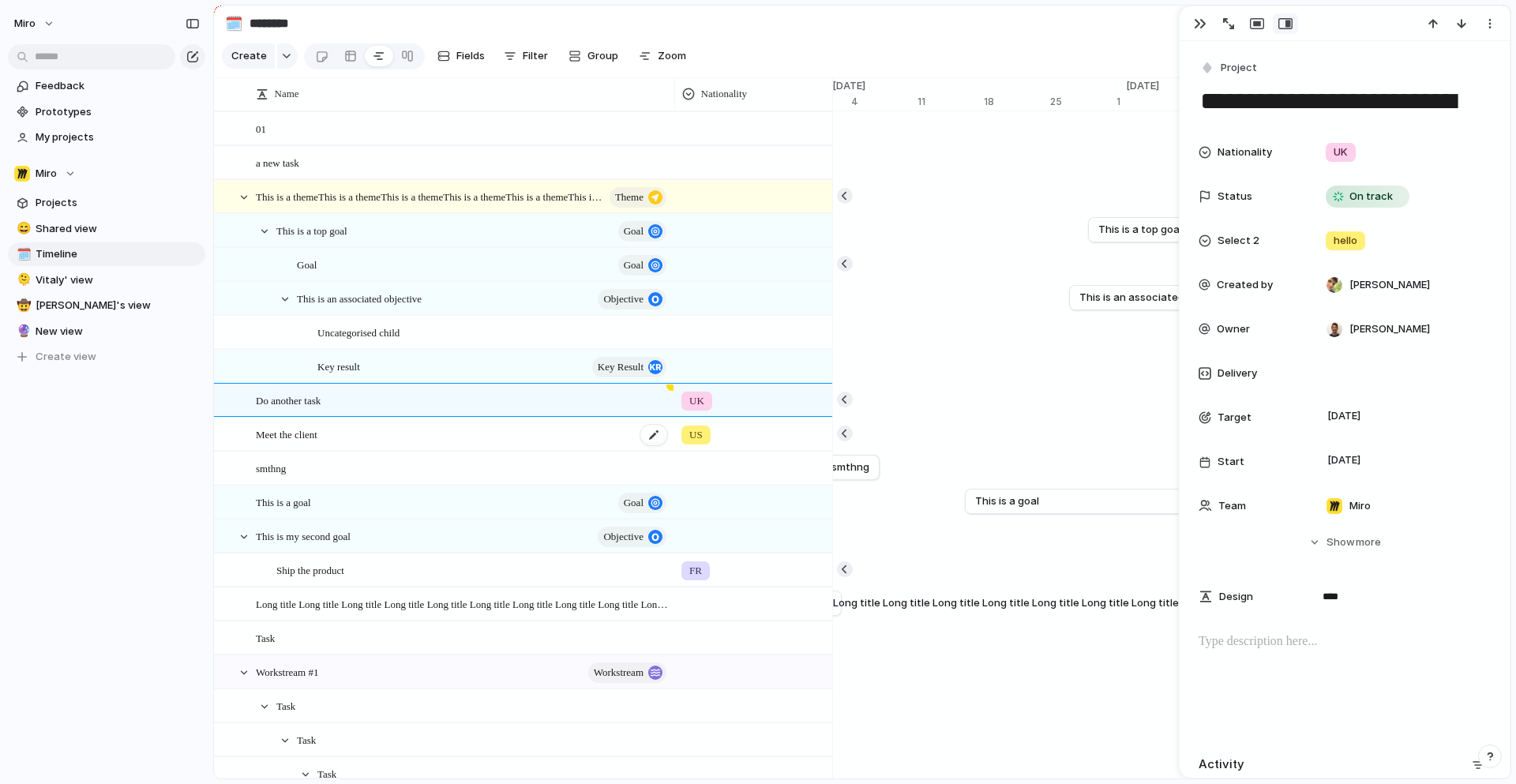
click at [503, 444] on div "Meet the client" at bounding box center [462, 434] width 413 height 32
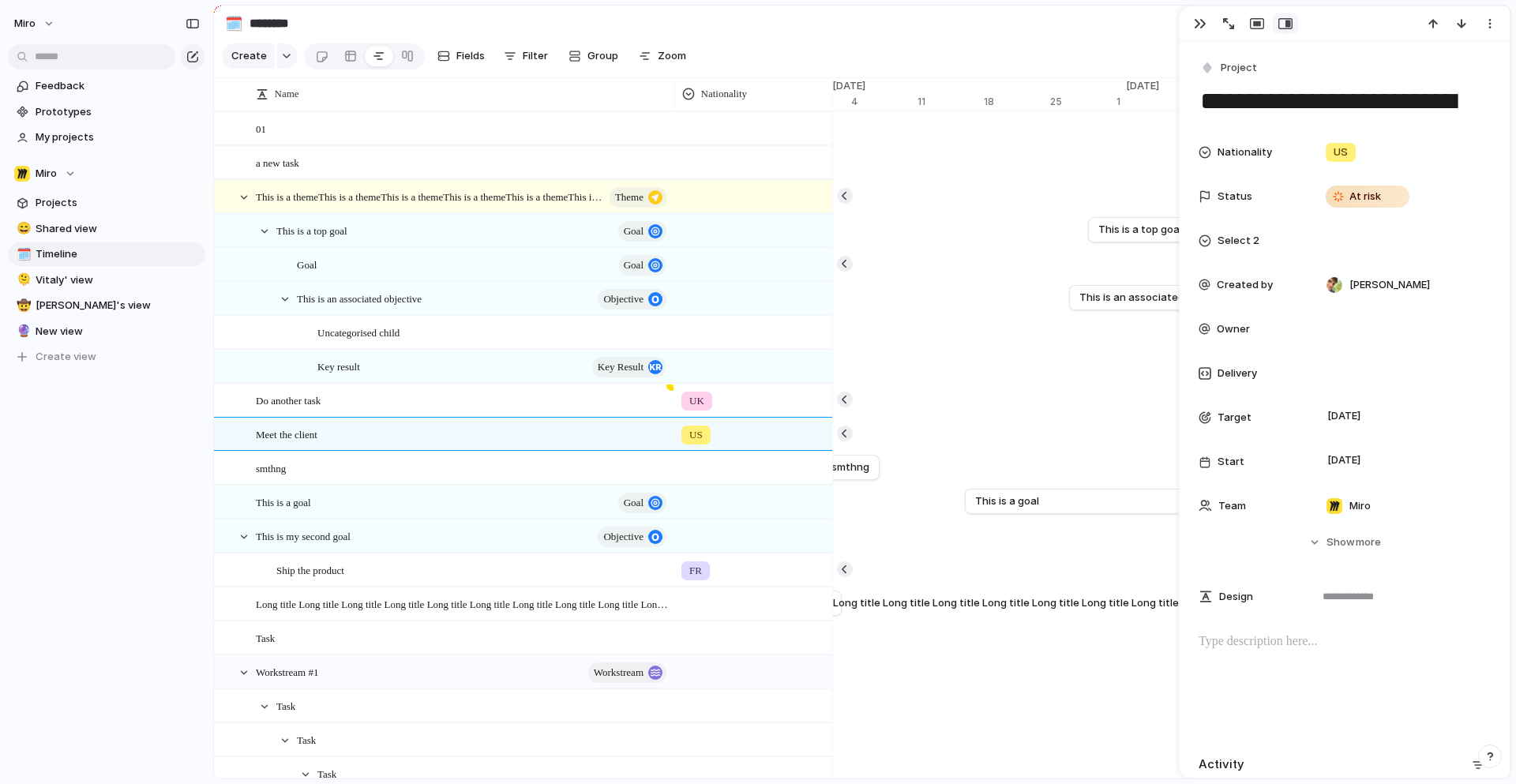
click at [721, 440] on div "US" at bounding box center [753, 431] width 156 height 26
click at [721, 440] on div "[GEOGRAPHIC_DATA] US FR" at bounding box center [758, 392] width 1516 height 784
click at [735, 400] on div "UK" at bounding box center [753, 397] width 156 height 26
click at [742, 400] on div "[GEOGRAPHIC_DATA] US FR" at bounding box center [758, 392] width 1516 height 784
click at [751, 576] on div "FR" at bounding box center [753, 567] width 156 height 26
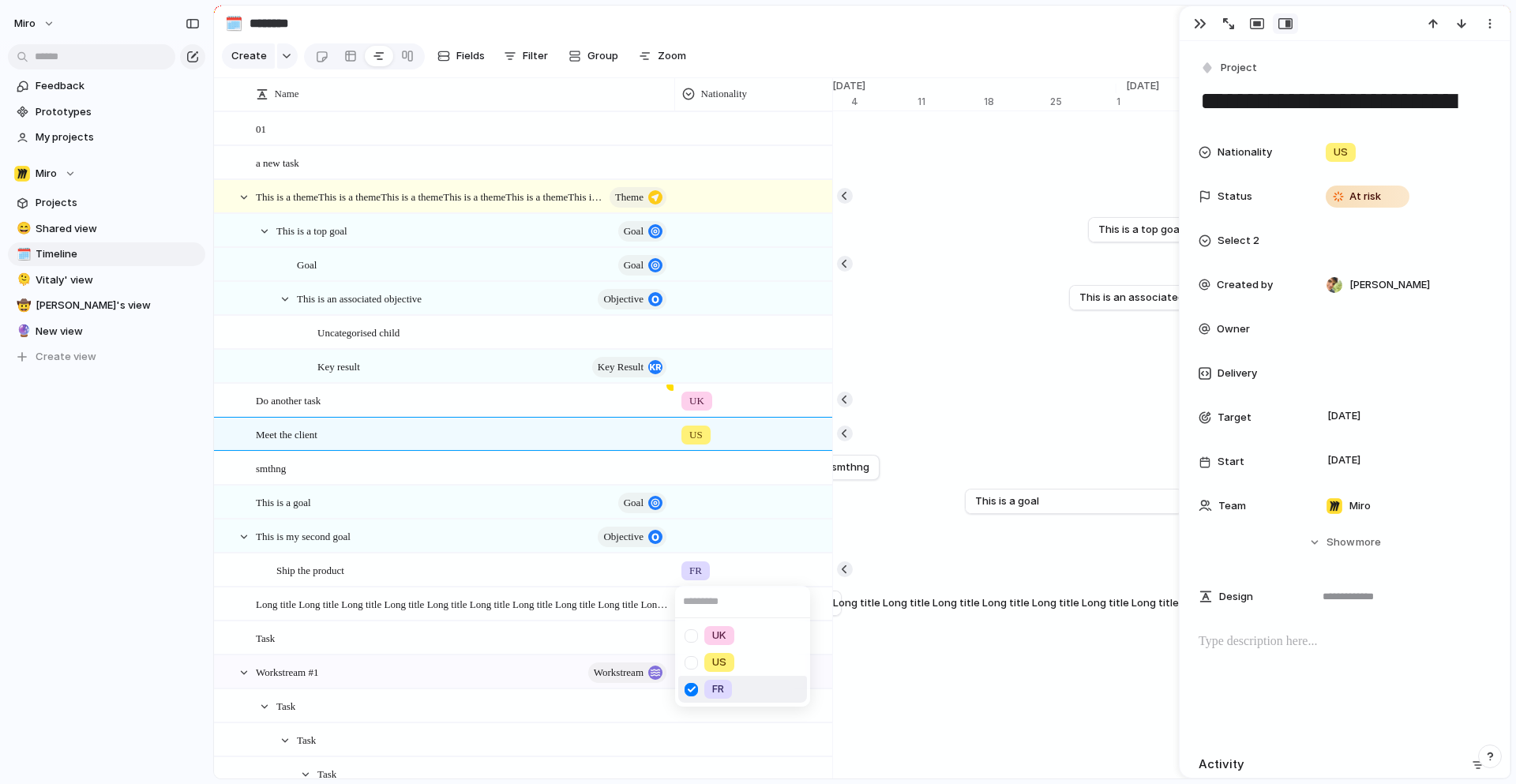
click at [741, 430] on div "[GEOGRAPHIC_DATA] US FR" at bounding box center [758, 392] width 1516 height 784
click at [724, 399] on div "UK" at bounding box center [753, 397] width 156 height 26
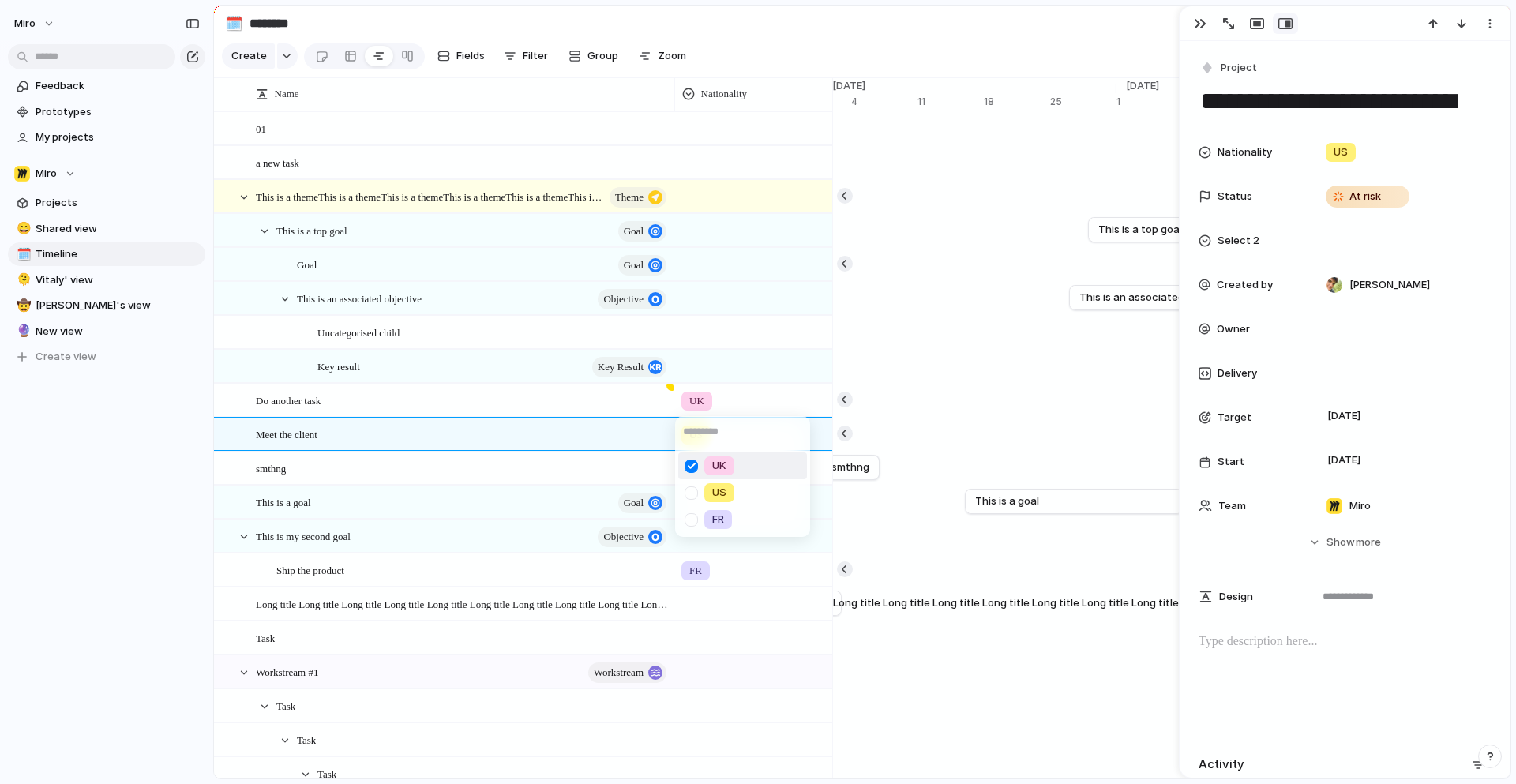
click at [1196, 17] on div "[GEOGRAPHIC_DATA] US FR" at bounding box center [758, 392] width 1516 height 784
click at [1200, 29] on div "button" at bounding box center [1200, 24] width 12 height 12
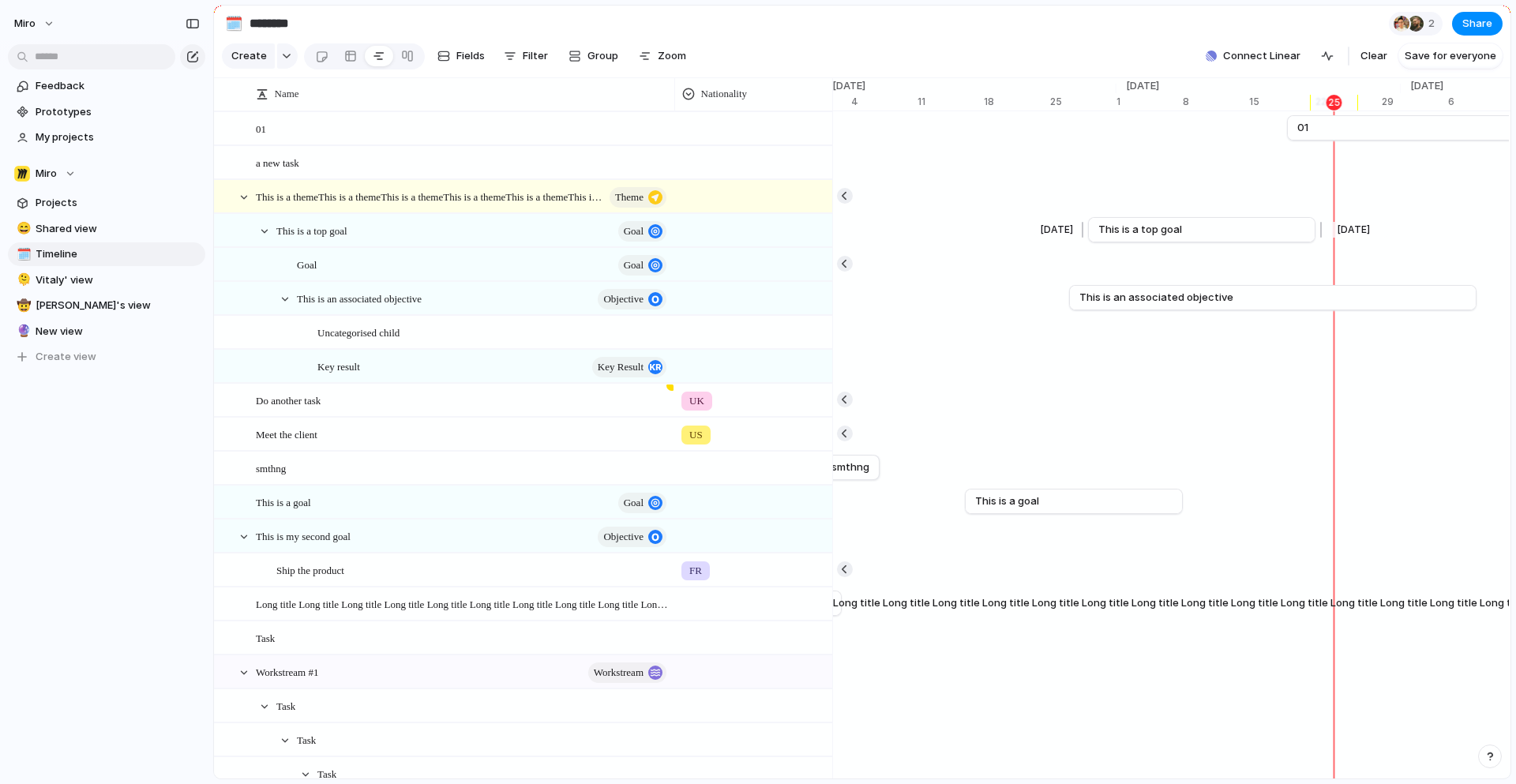
click at [1211, 230] on link "This is a top goal" at bounding box center [1201, 229] width 207 height 24
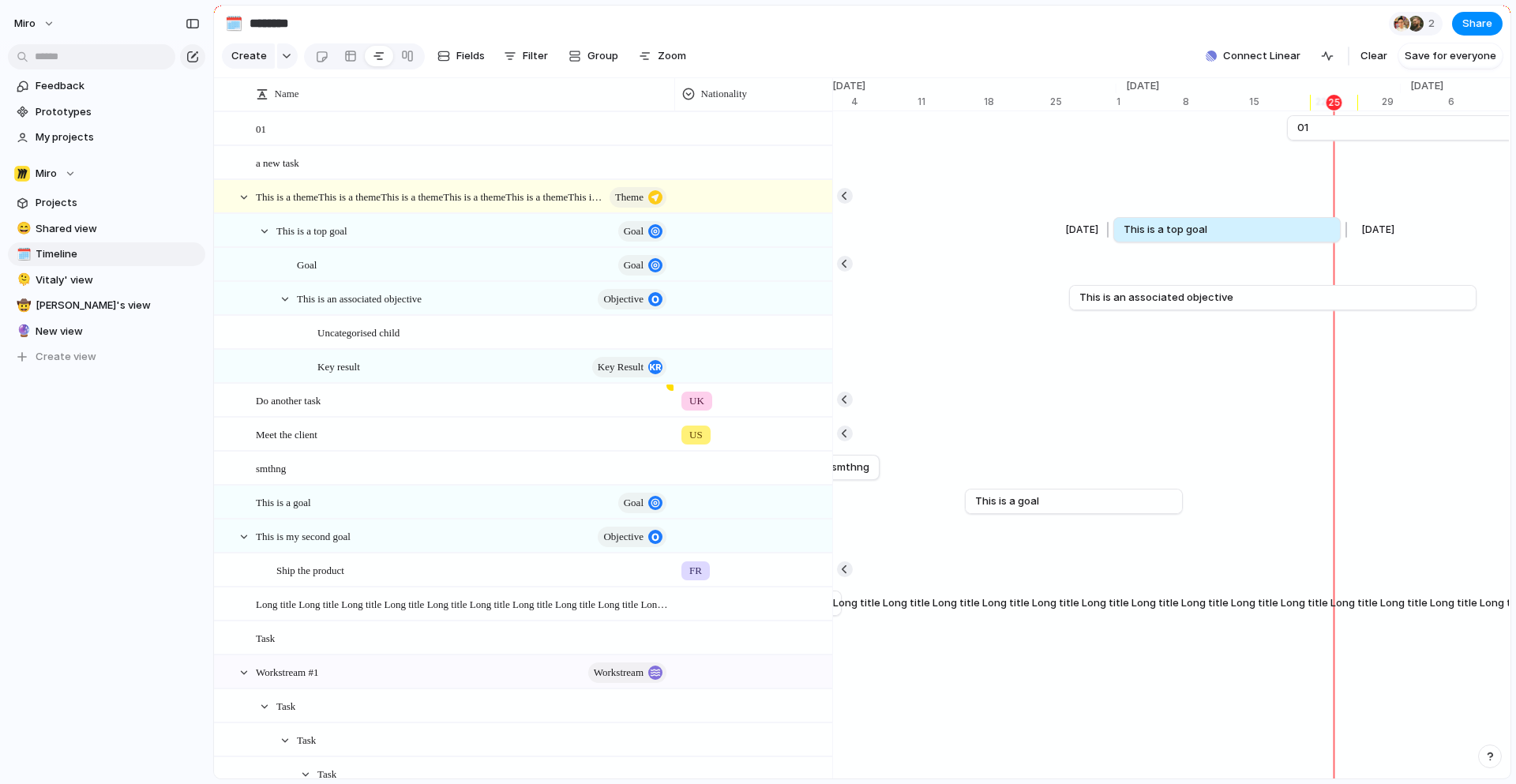
drag, startPoint x: 1211, startPoint y: 230, endPoint x: 1236, endPoint y: 230, distance: 25.0
click at [1236, 230] on link "This is a top goal" at bounding box center [1226, 229] width 207 height 24
drag, startPoint x: 1101, startPoint y: 231, endPoint x: 1165, endPoint y: 230, distance: 64.0
click at [1165, 230] on div at bounding box center [1168, 230] width 19 height 25
click at [724, 95] on span "Nationality" at bounding box center [724, 94] width 46 height 16
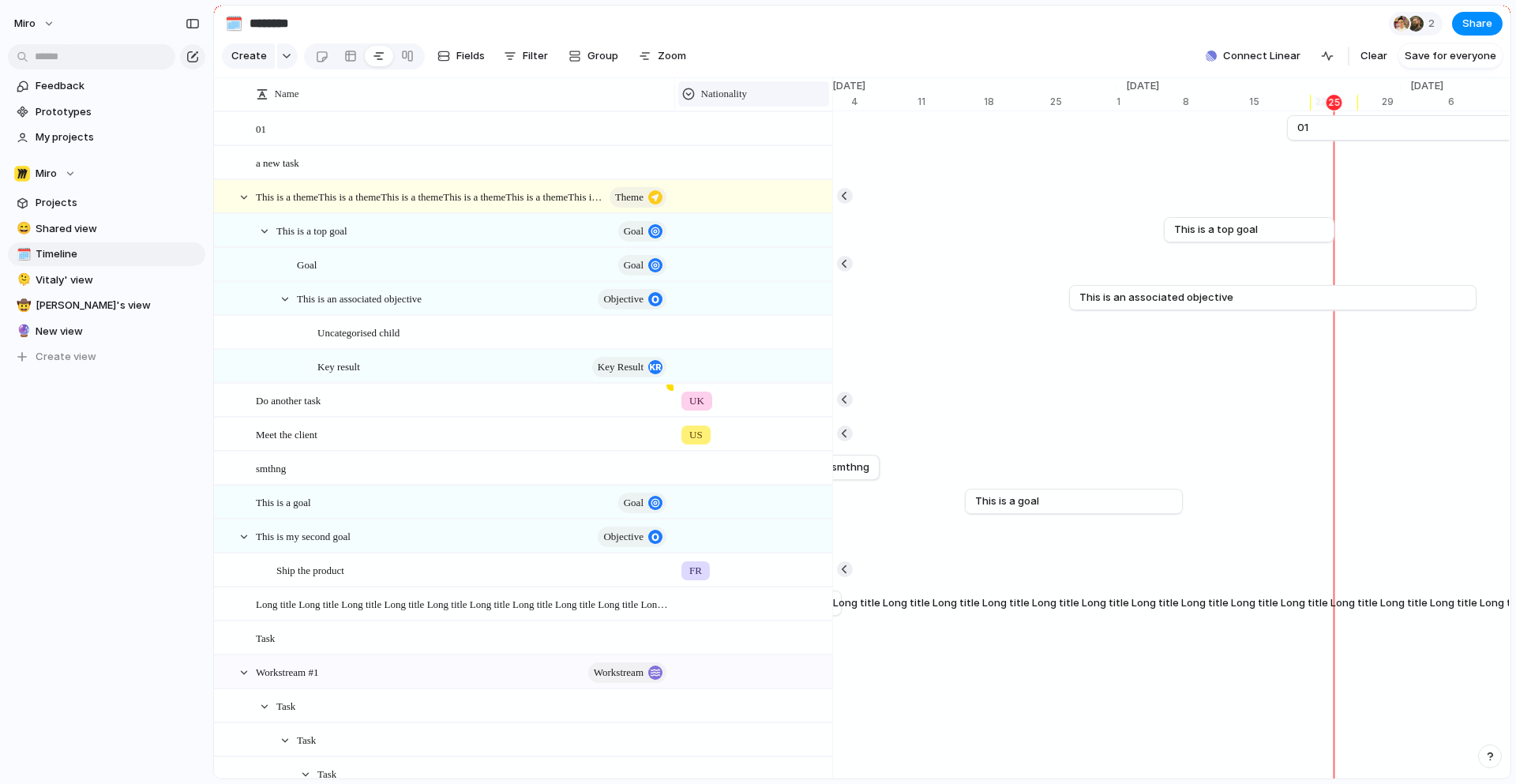
click at [735, 92] on span "Nationality" at bounding box center [724, 94] width 46 height 16
click at [720, 148] on span "Hide" at bounding box center [720, 155] width 22 height 16
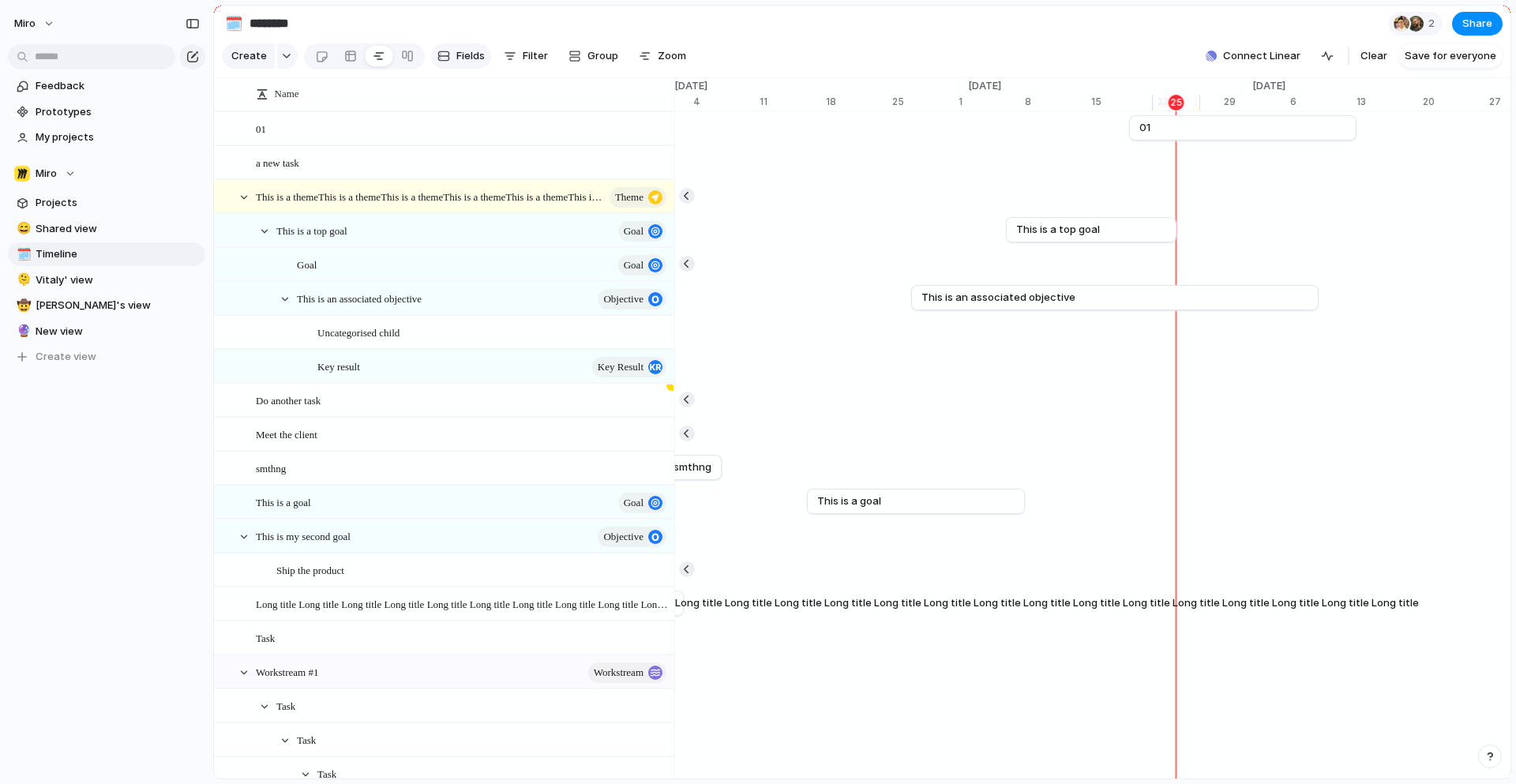
click at [456, 58] on span "Fields" at bounding box center [470, 56] width 29 height 16
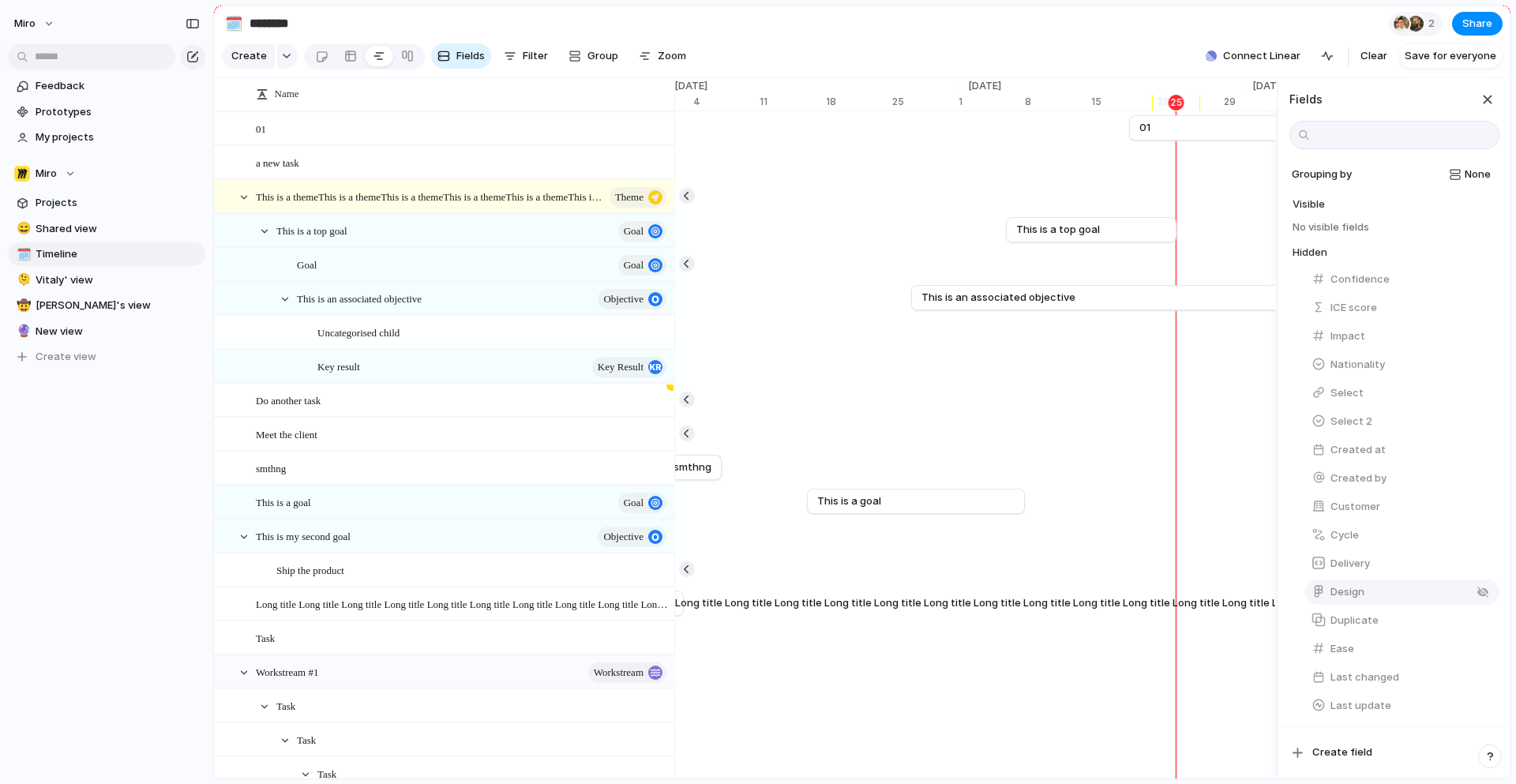
click at [1344, 595] on span "Design" at bounding box center [1347, 592] width 34 height 16
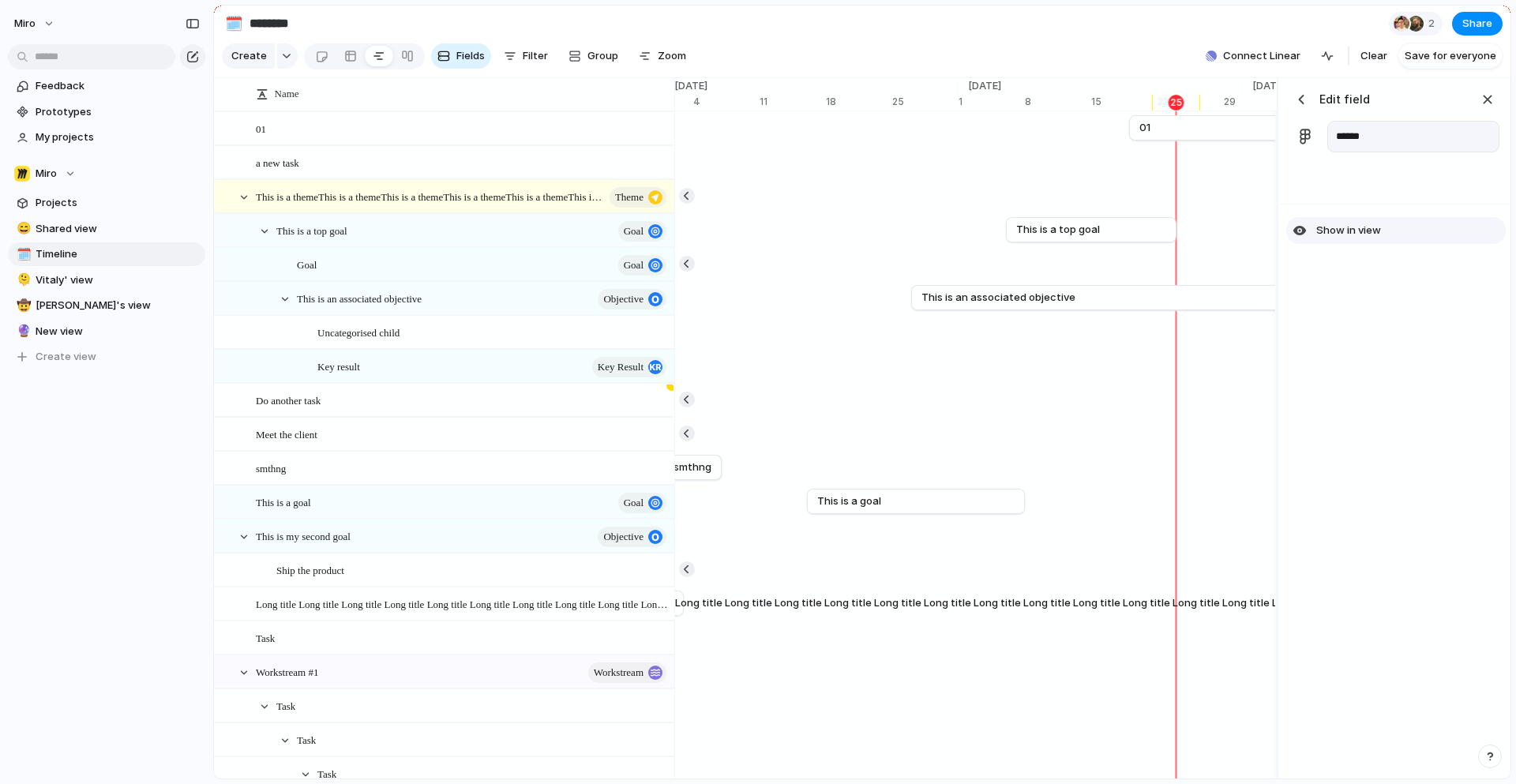
click at [1368, 234] on span "Show in view" at bounding box center [1348, 230] width 65 height 16
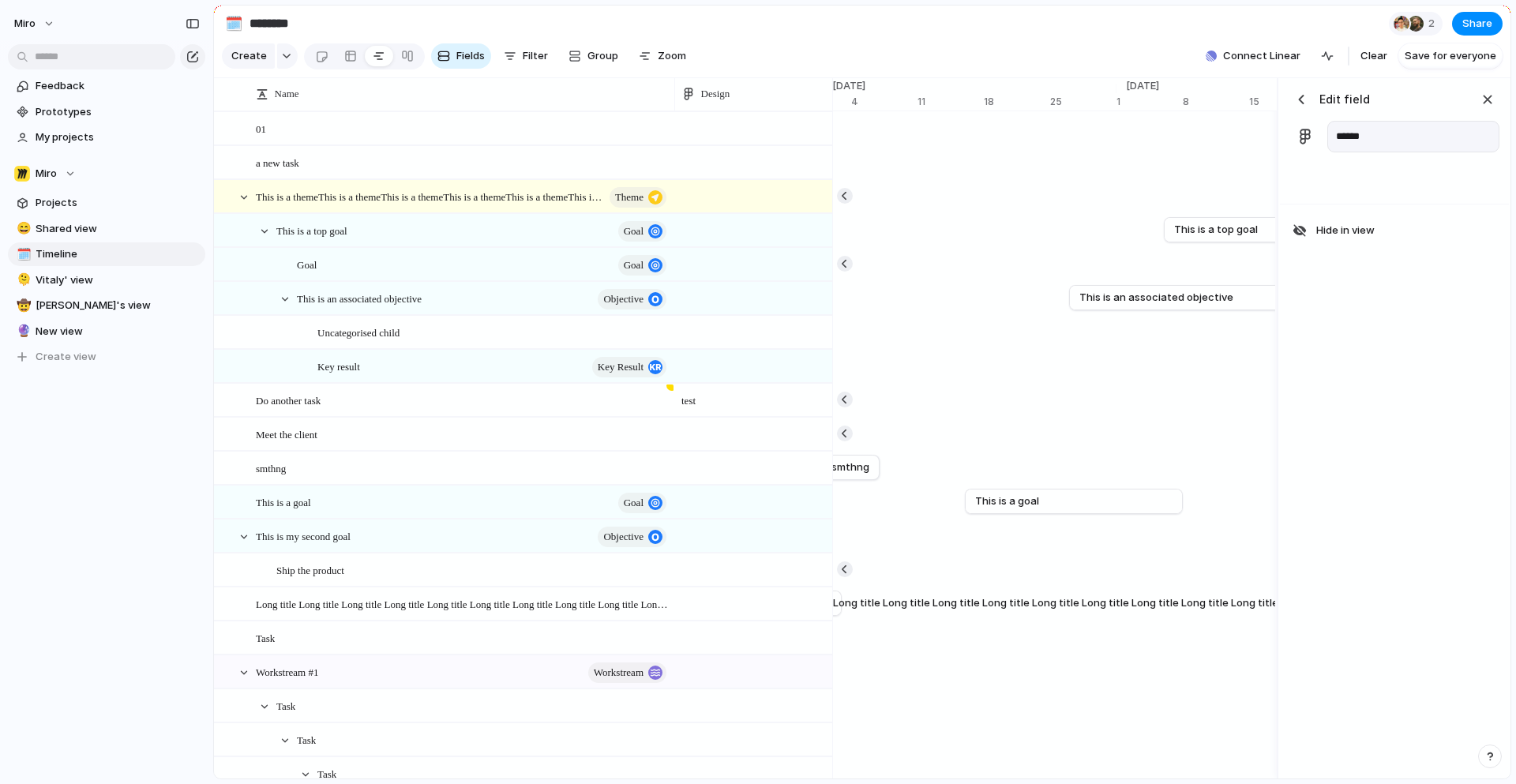
click at [1299, 98] on div "button" at bounding box center [1301, 100] width 16 height 16
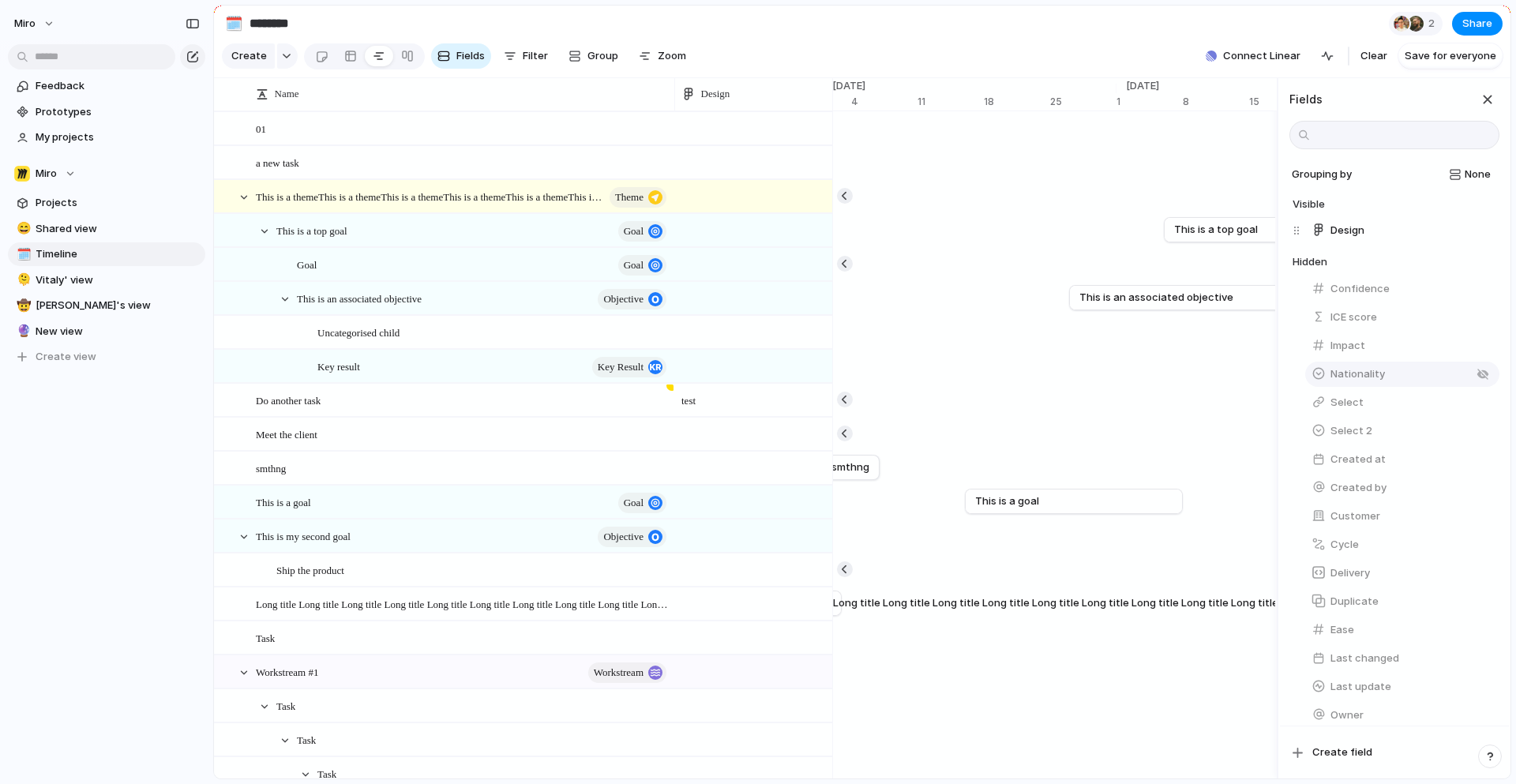
click at [1371, 378] on span "Nationality" at bounding box center [1357, 374] width 54 height 16
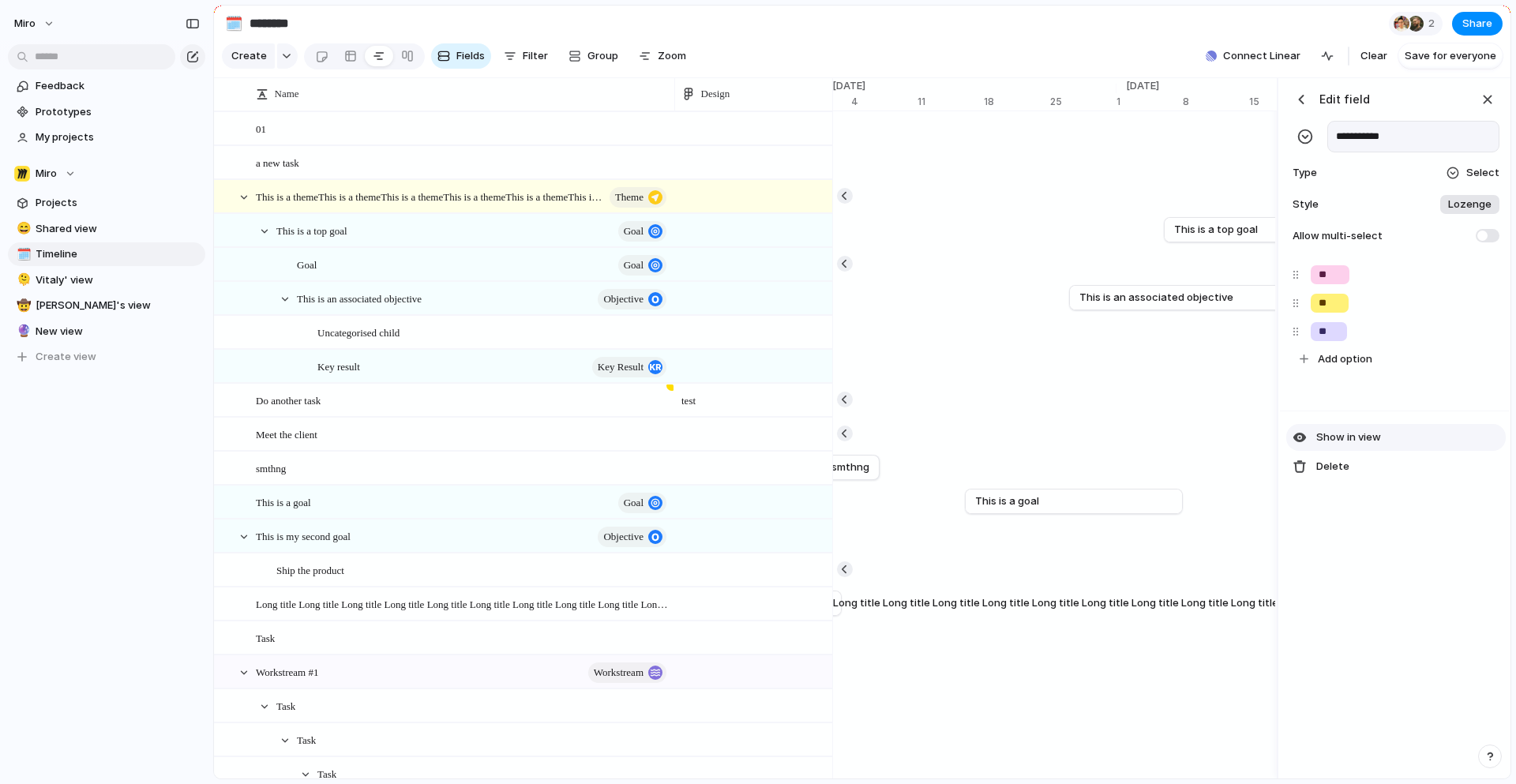
click at [1348, 435] on span "Show in view" at bounding box center [1348, 437] width 65 height 16
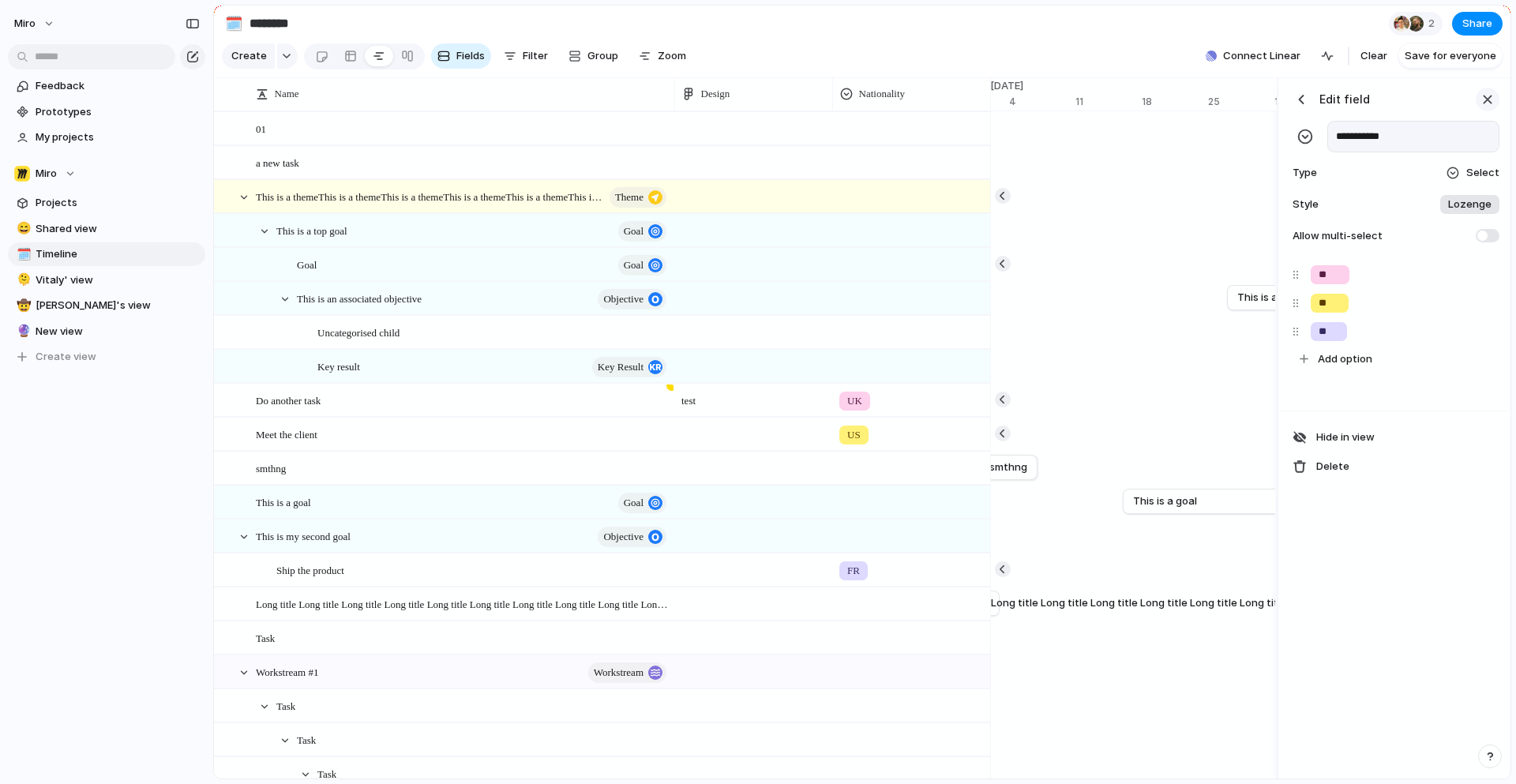
click at [1484, 96] on div "button" at bounding box center [1487, 100] width 17 height 17
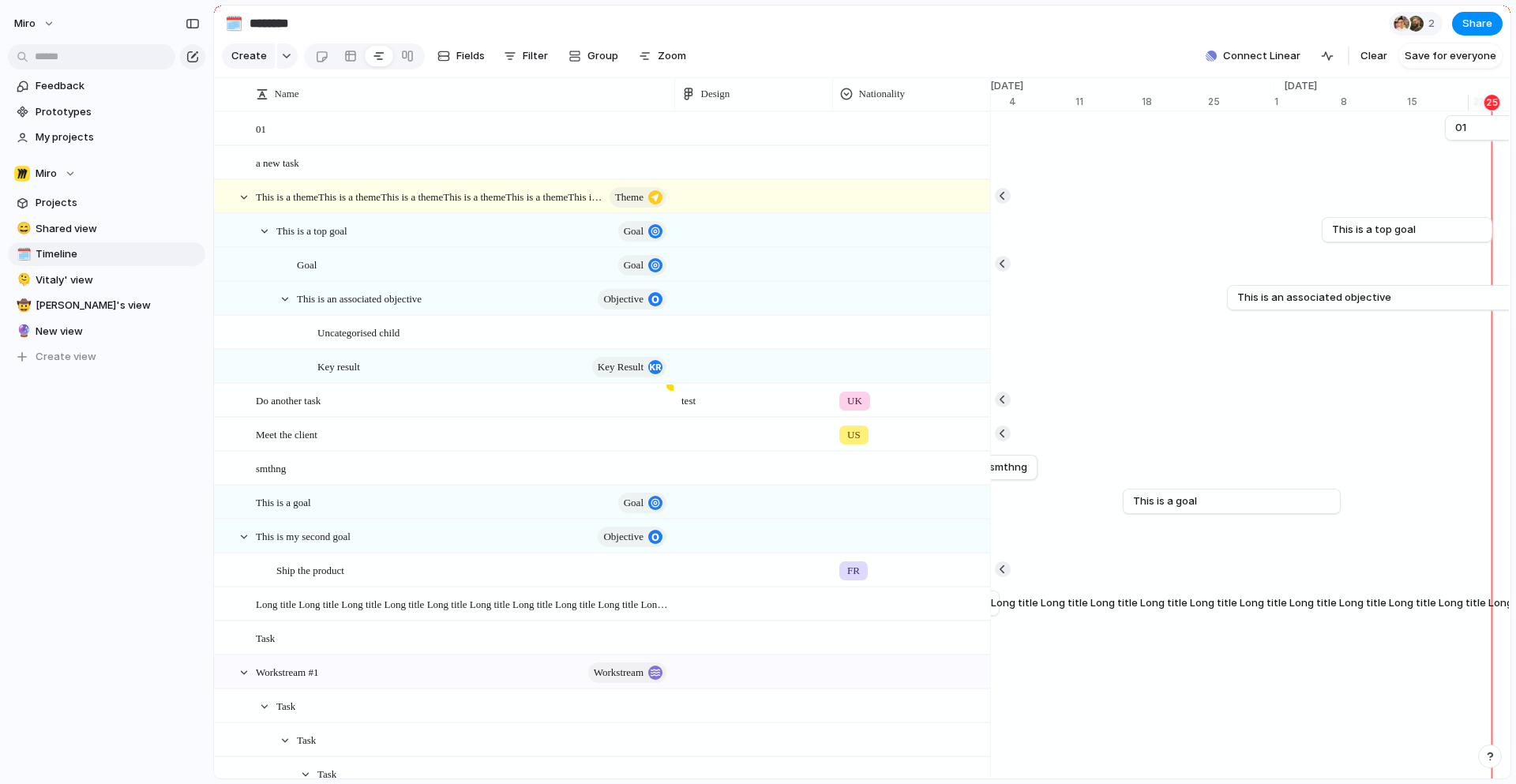
click at [989, 106] on div at bounding box center [989, 94] width 8 height 33
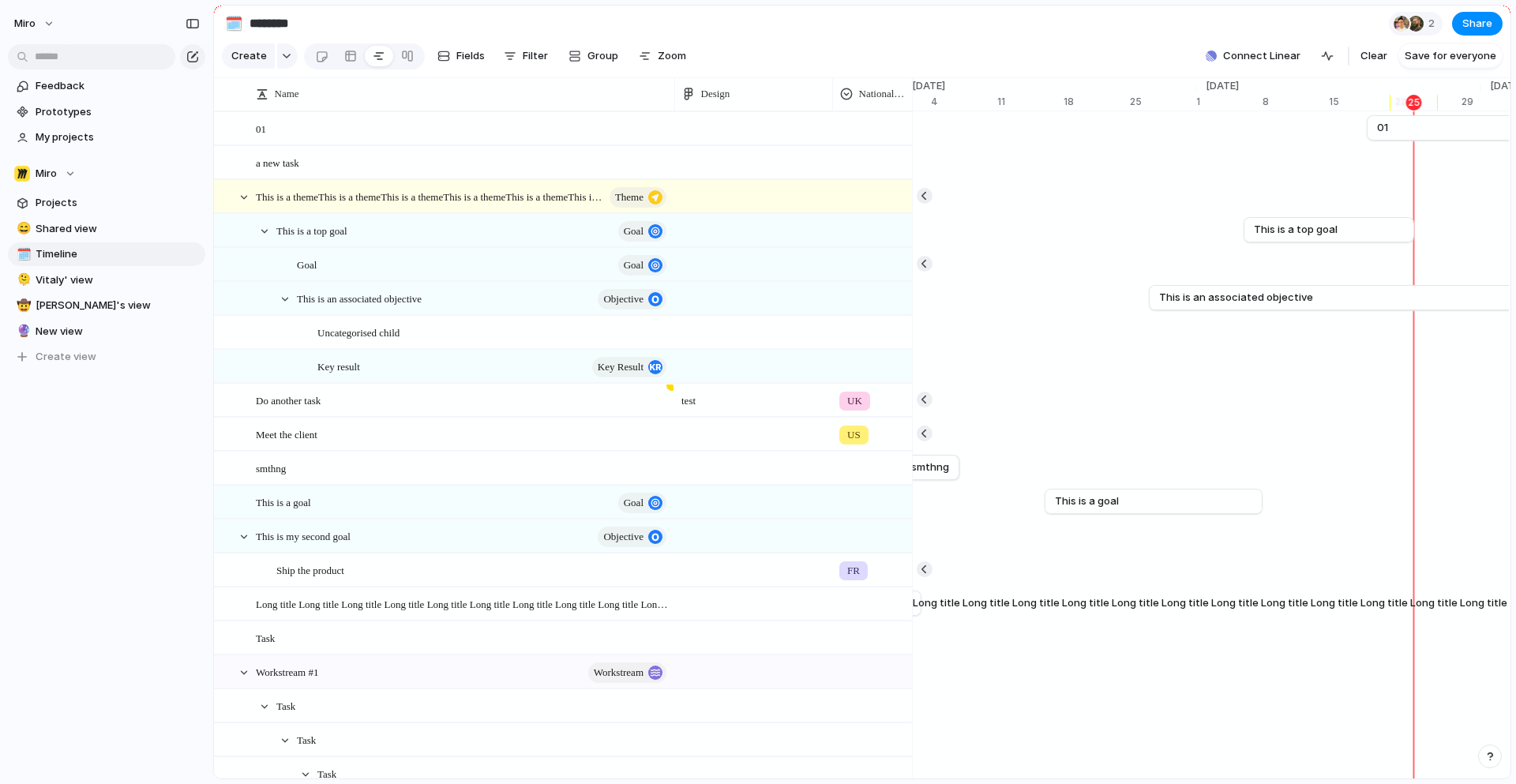
drag, startPoint x: 990, startPoint y: 105, endPoint x: 885, endPoint y: 117, distance: 105.7
click at [885, 117] on div "Name Design Nationality 01 a new task This is a themeThis is a themeThis is a t…" at bounding box center [562, 721] width 698 height 1221
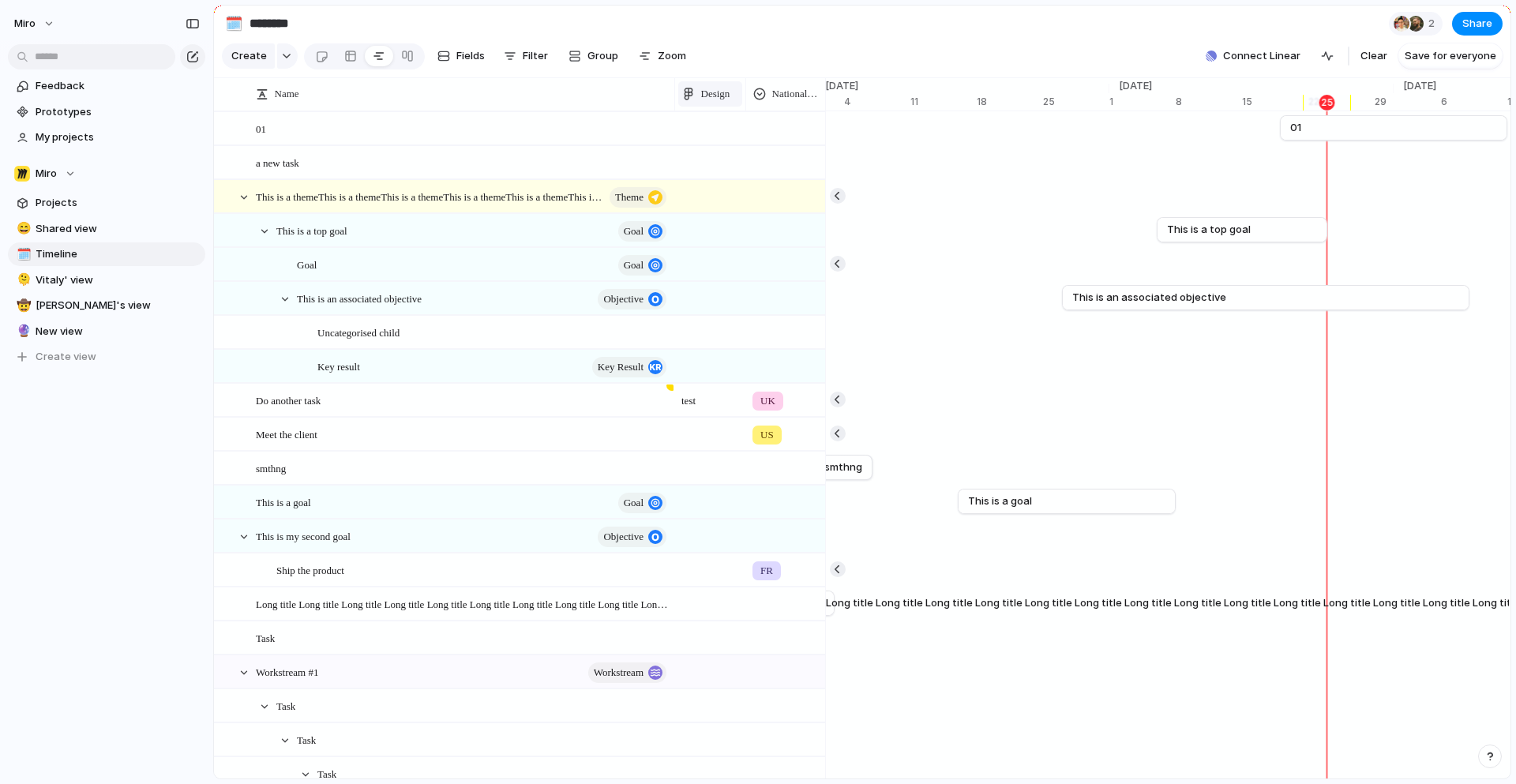
drag, startPoint x: 831, startPoint y: 92, endPoint x: 690, endPoint y: 93, distance: 141.0
click at [690, 93] on div "Design" at bounding box center [710, 94] width 71 height 33
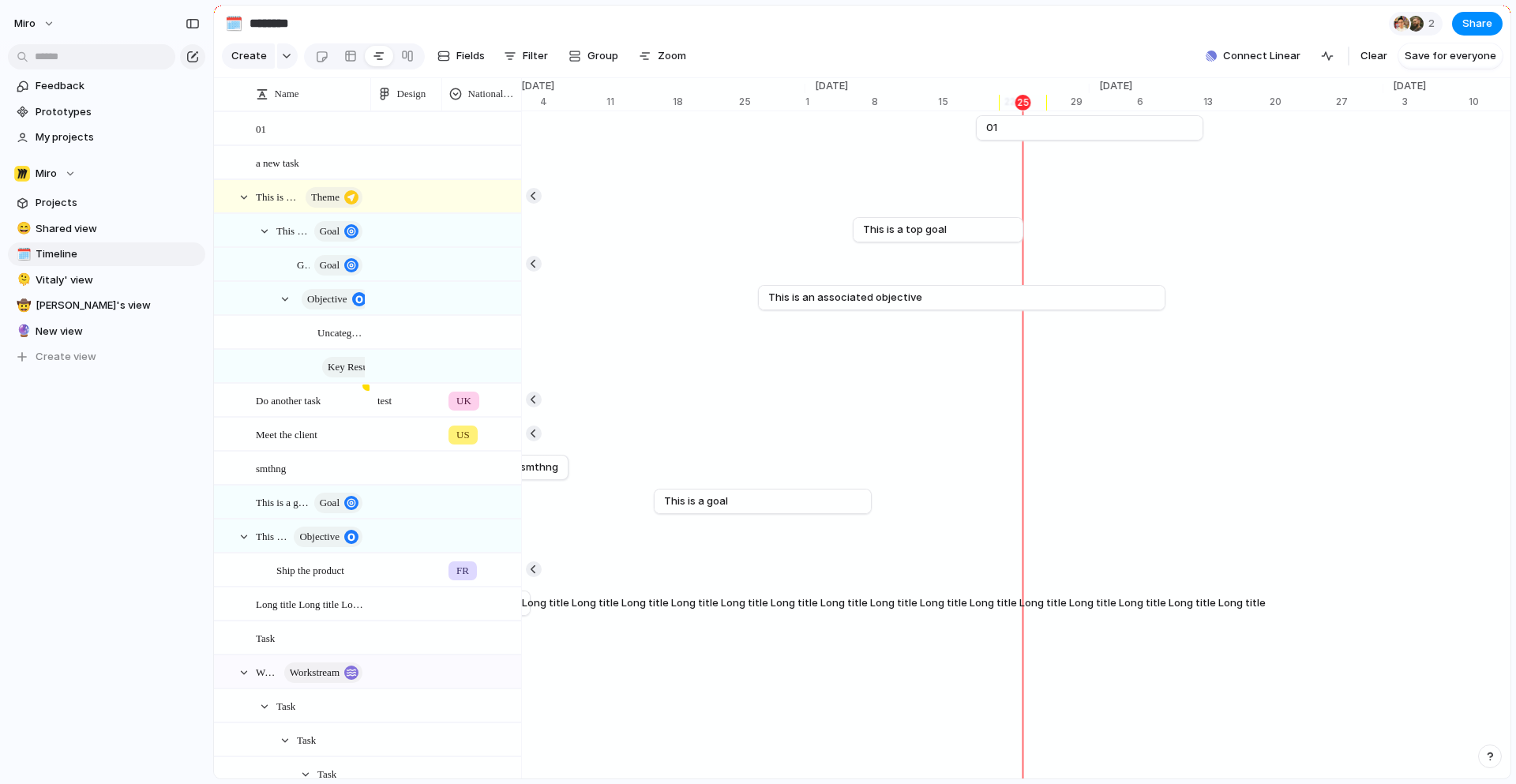
drag, startPoint x: 674, startPoint y: 90, endPoint x: 370, endPoint y: 109, distance: 304.6
click at [370, 109] on div at bounding box center [369, 94] width 8 height 33
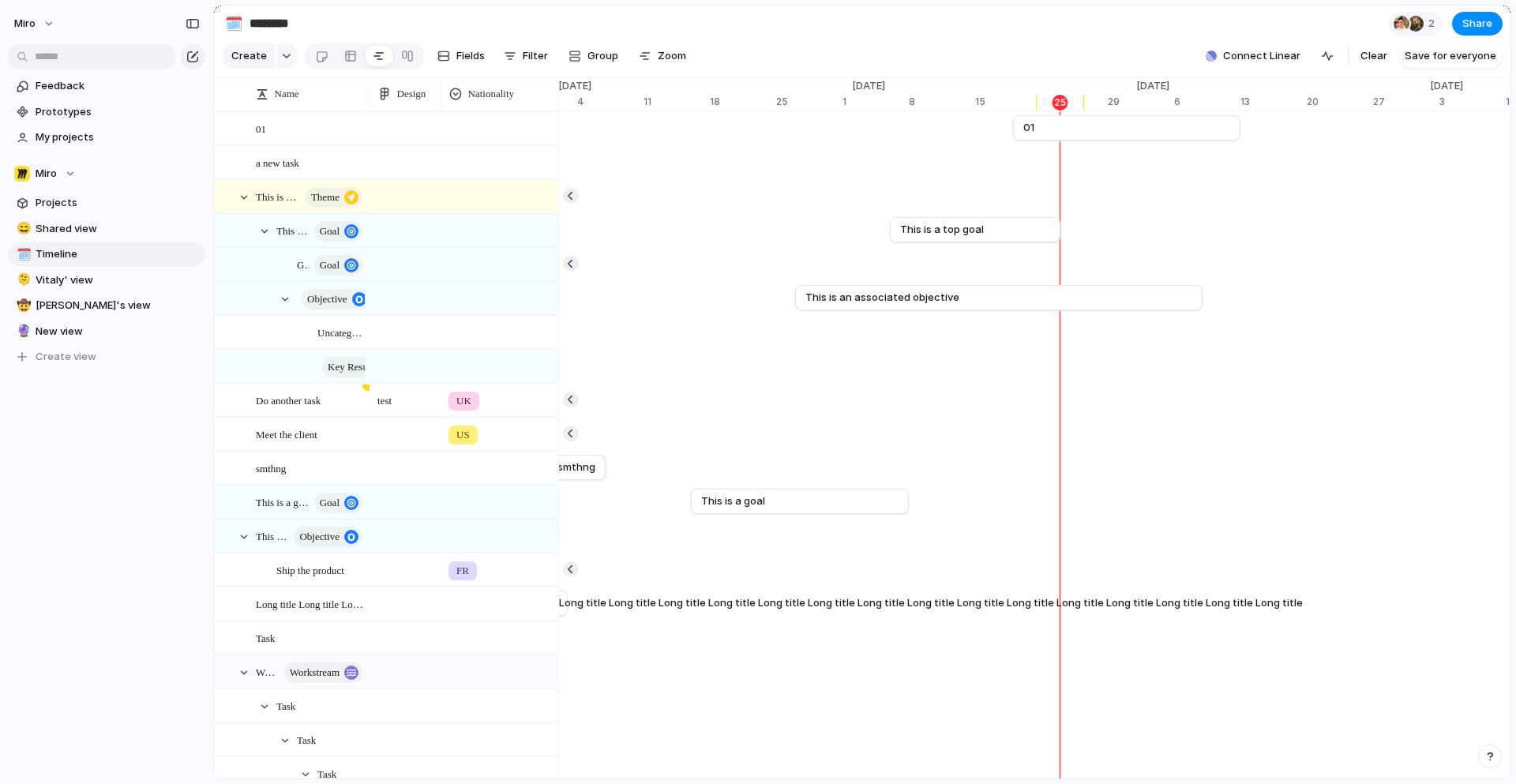
drag, startPoint x: 520, startPoint y: 100, endPoint x: 556, endPoint y: 78, distance: 42.2
click at [556, 78] on main "🗓️ ******** 2 Share Create Fields Filter Group Zoom Connect Linear Clear Save f…" at bounding box center [862, 391] width 1298 height 774
